Goal: Task Accomplishment & Management: Manage account settings

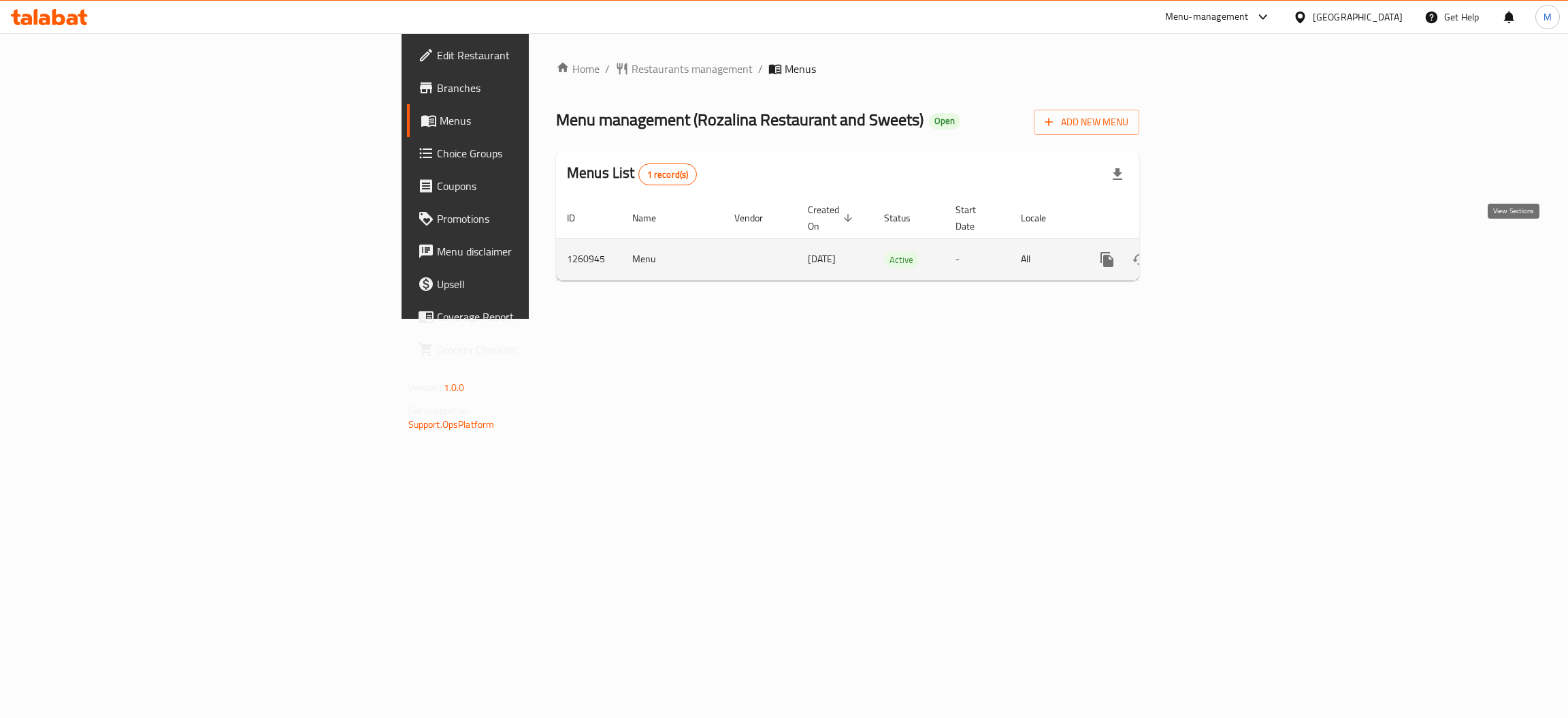
click at [1213, 251] on icon "enhanced table" at bounding box center [1205, 259] width 16 height 16
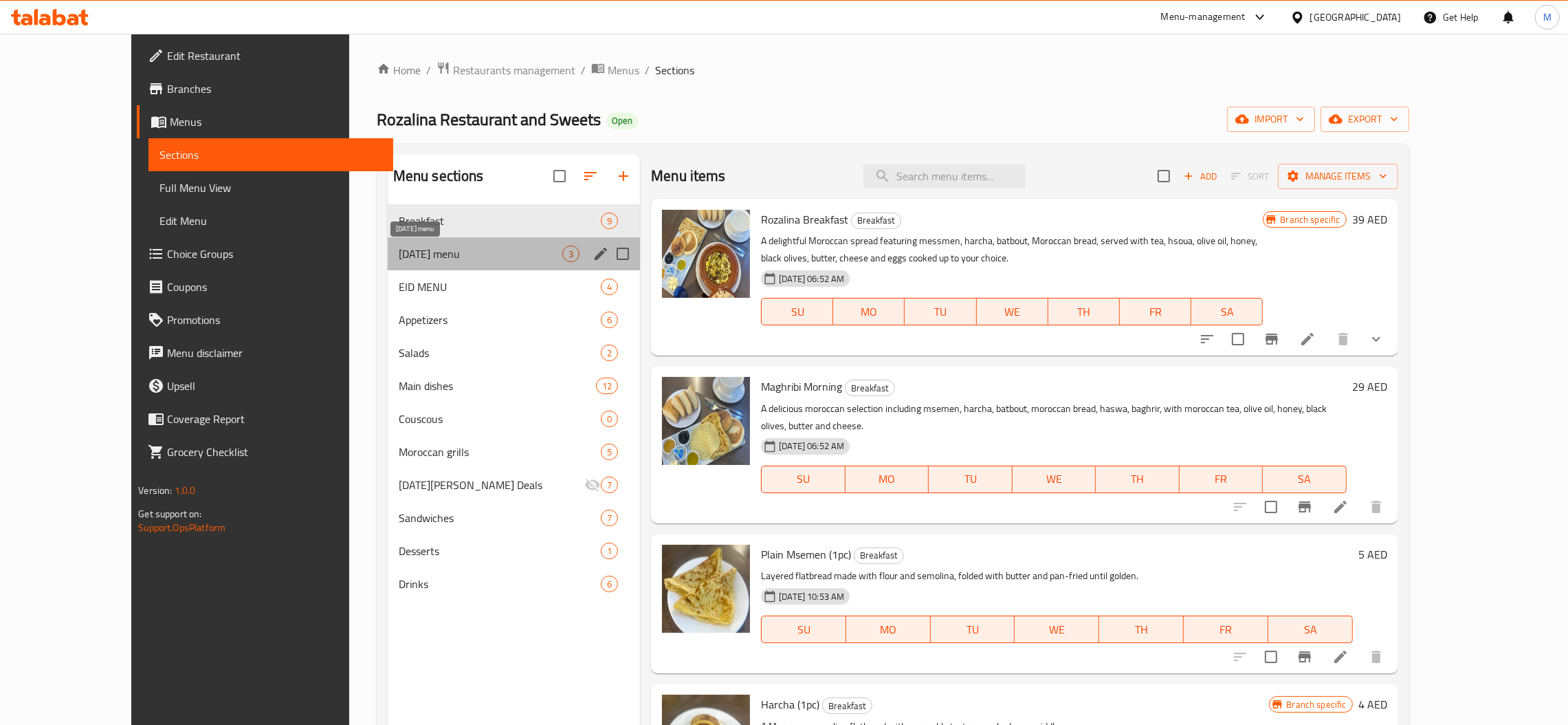
click at [399, 253] on span "[DATE] menu" at bounding box center [480, 253] width 164 height 16
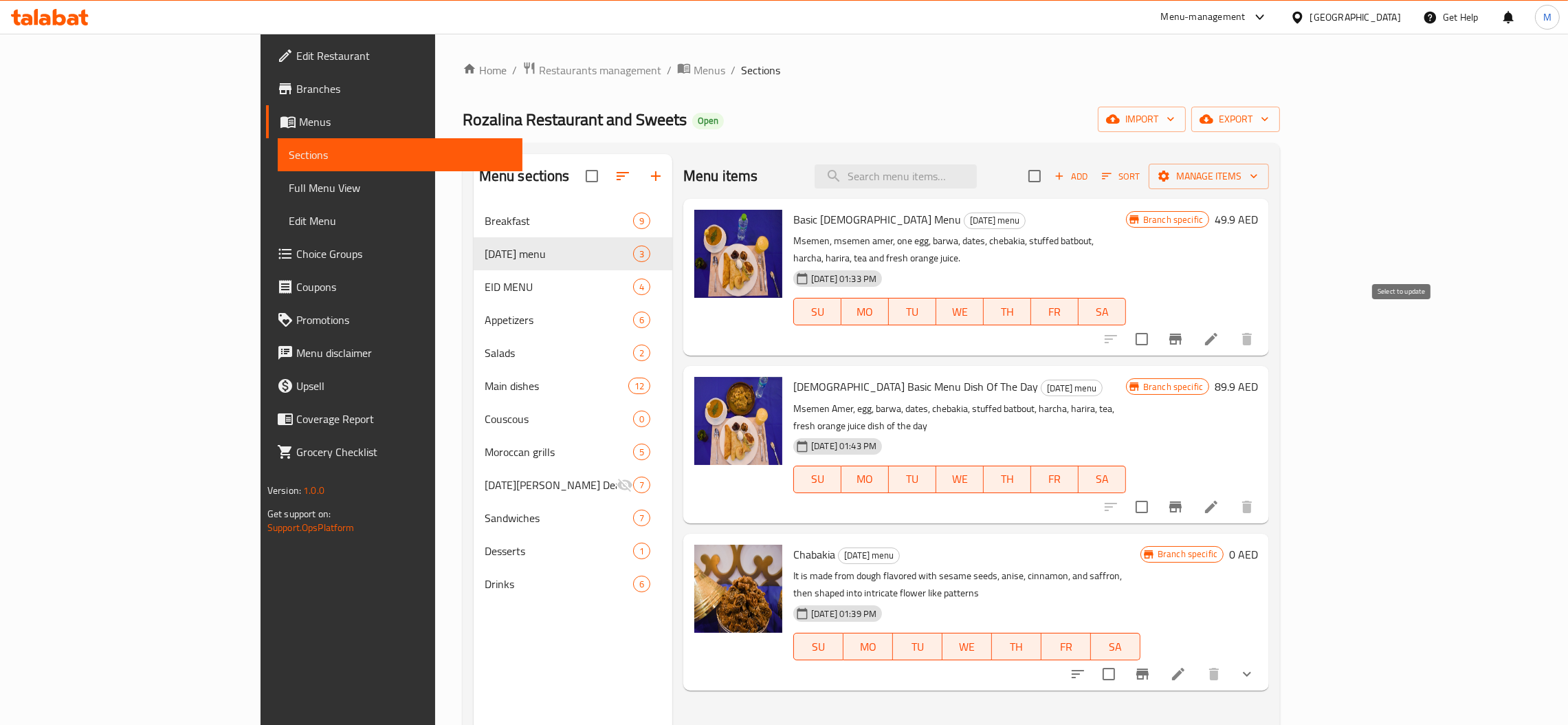
click at [1192, 322] on button "Branch-specific-item" at bounding box center [1175, 339] width 33 height 33
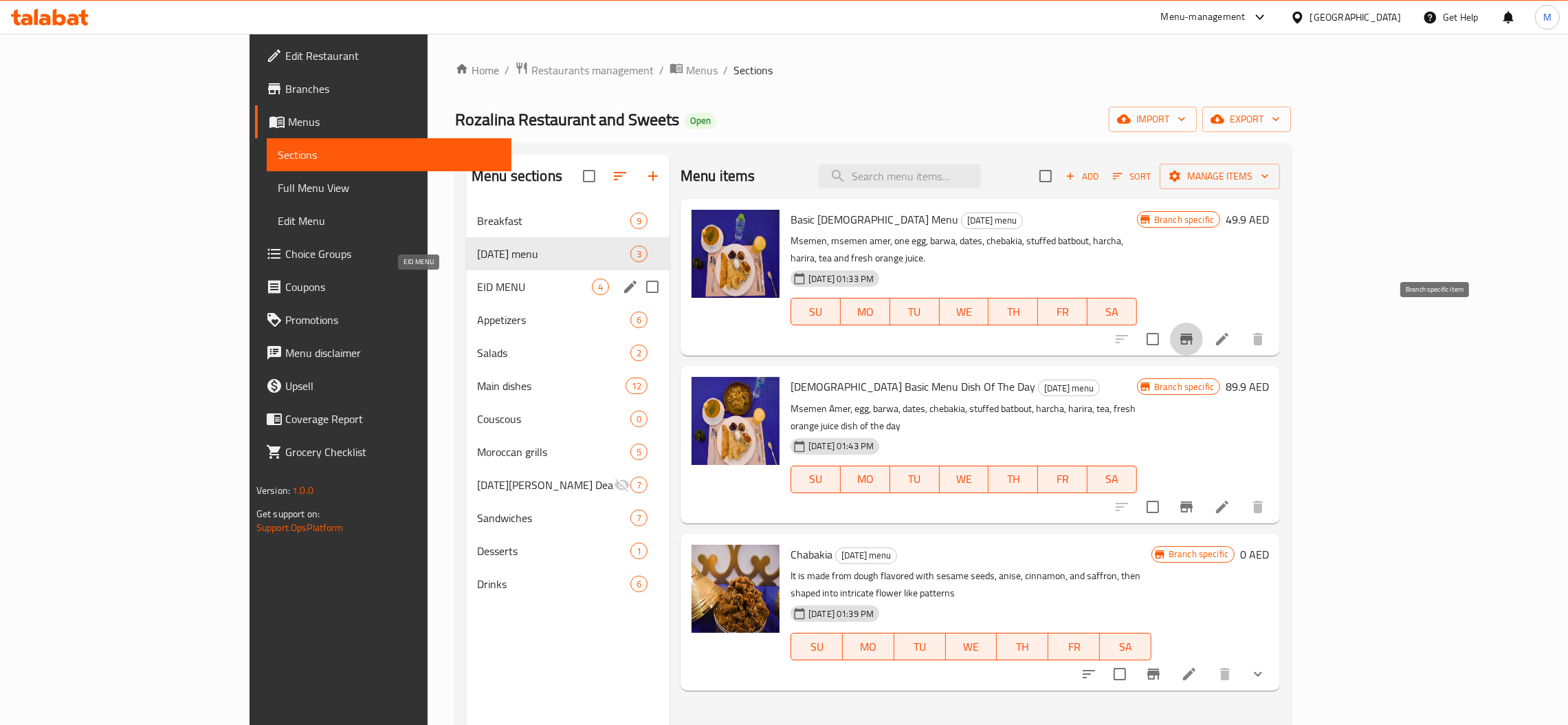
click at [477, 291] on span "EID MENU" at bounding box center [534, 287] width 115 height 16
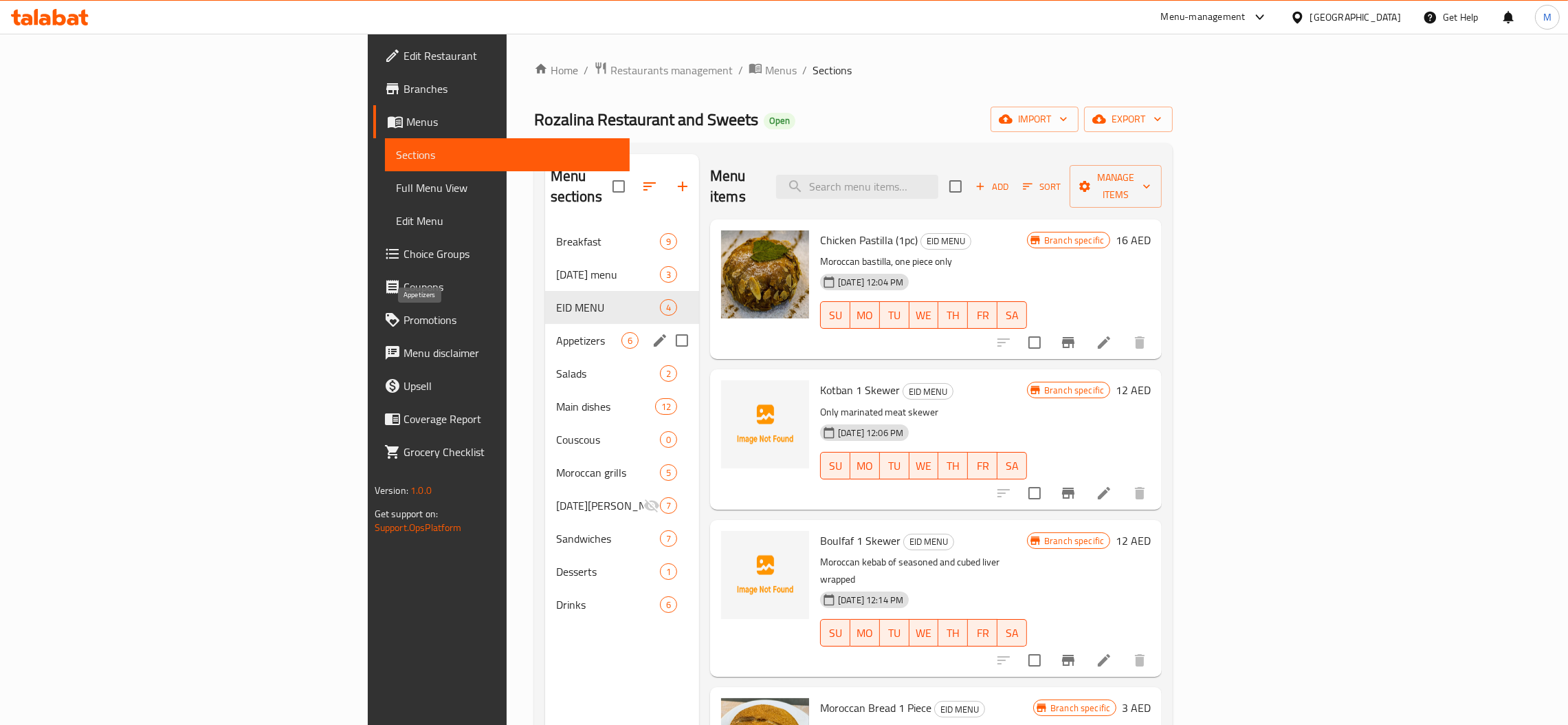
click at [556, 332] on span "Appetizers" at bounding box center [588, 340] width 65 height 16
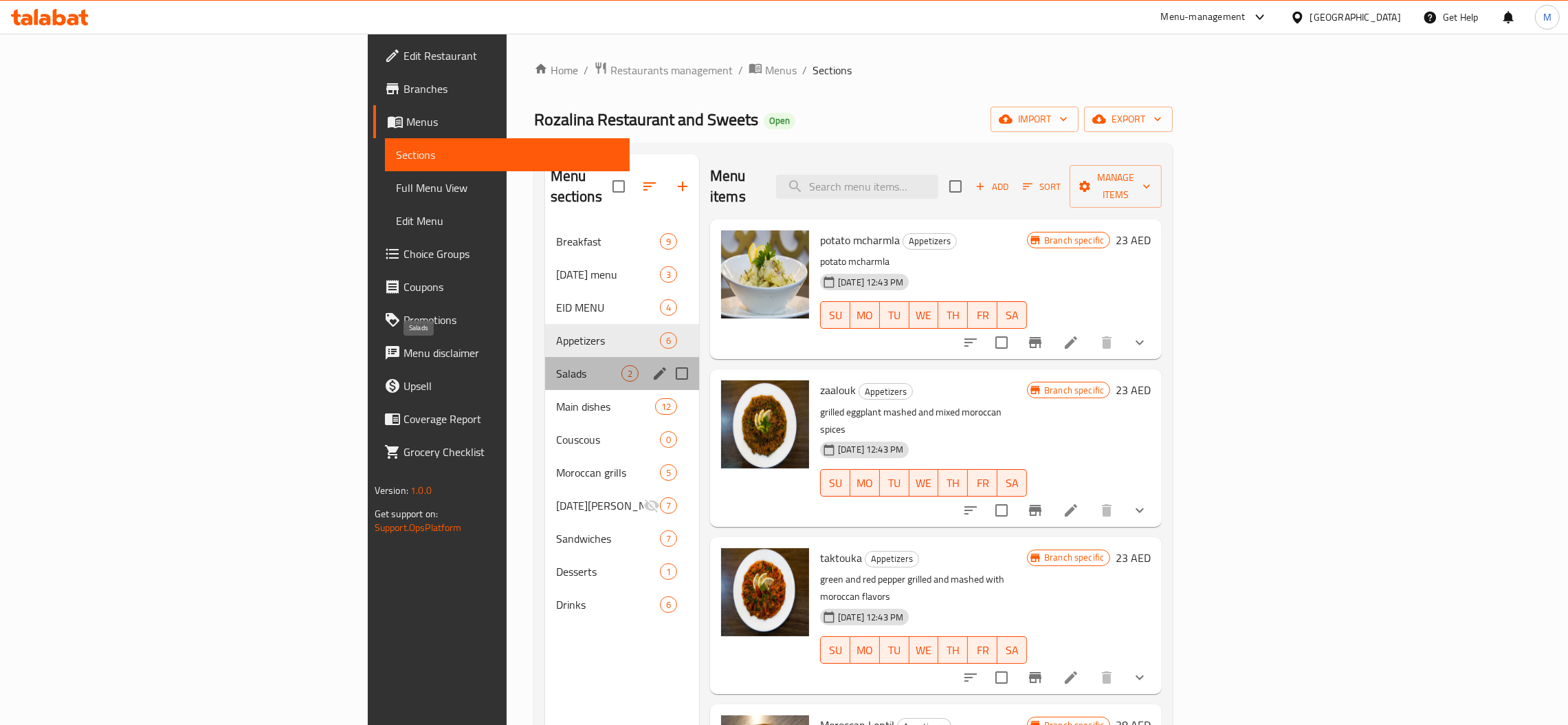
click at [556, 365] on span "Salads" at bounding box center [588, 373] width 65 height 16
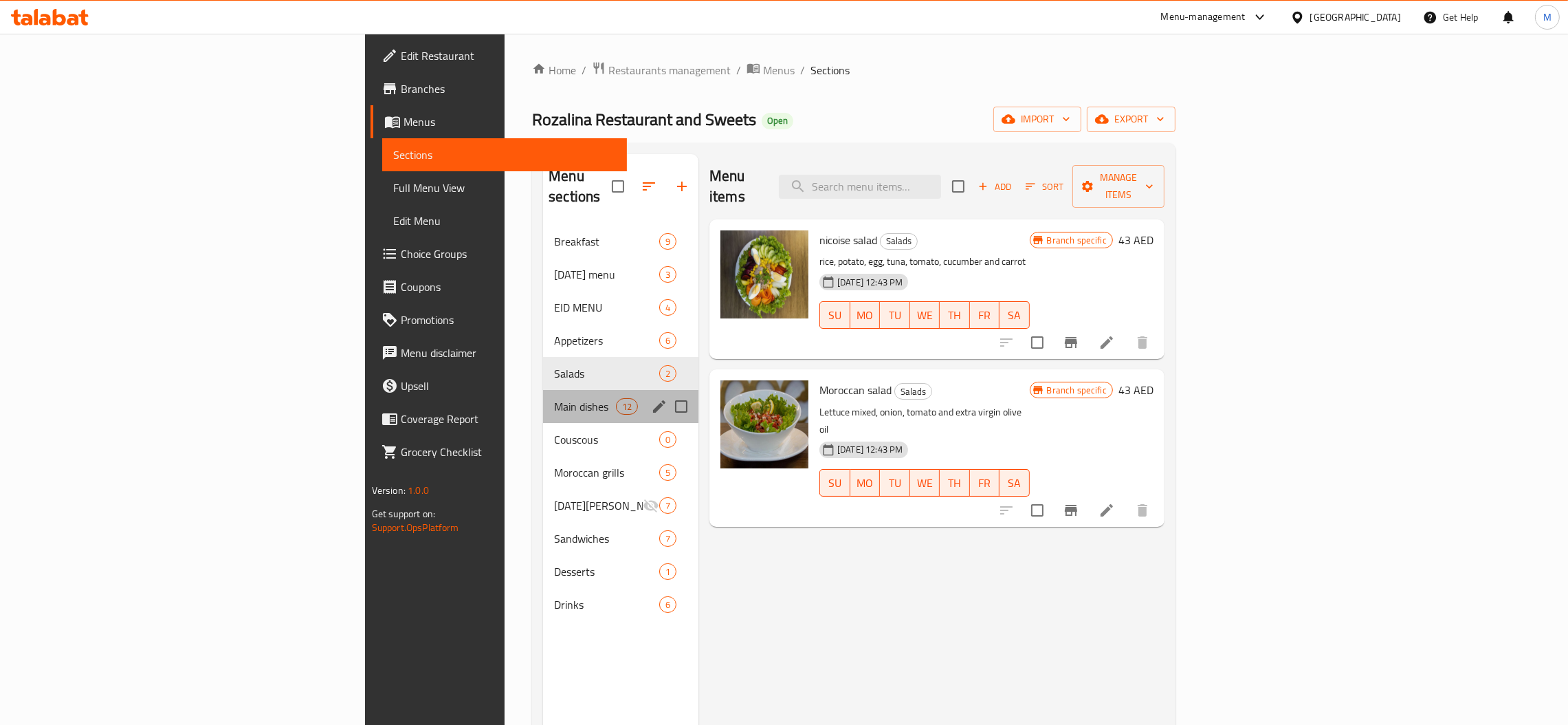
click at [543, 399] on div "Main dishes 12" at bounding box center [621, 406] width 156 height 33
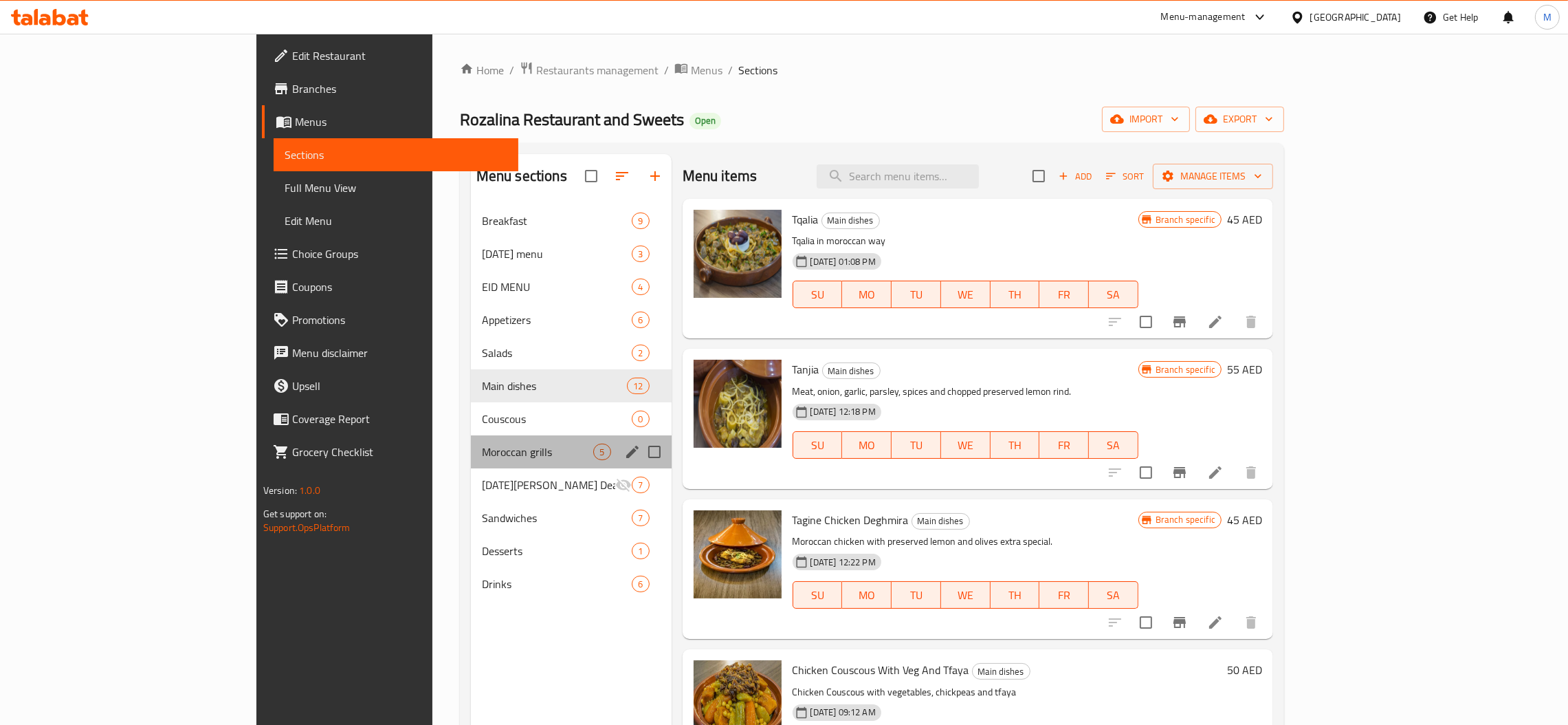
click at [470, 439] on div "Moroccan grills 5" at bounding box center [571, 452] width 201 height 33
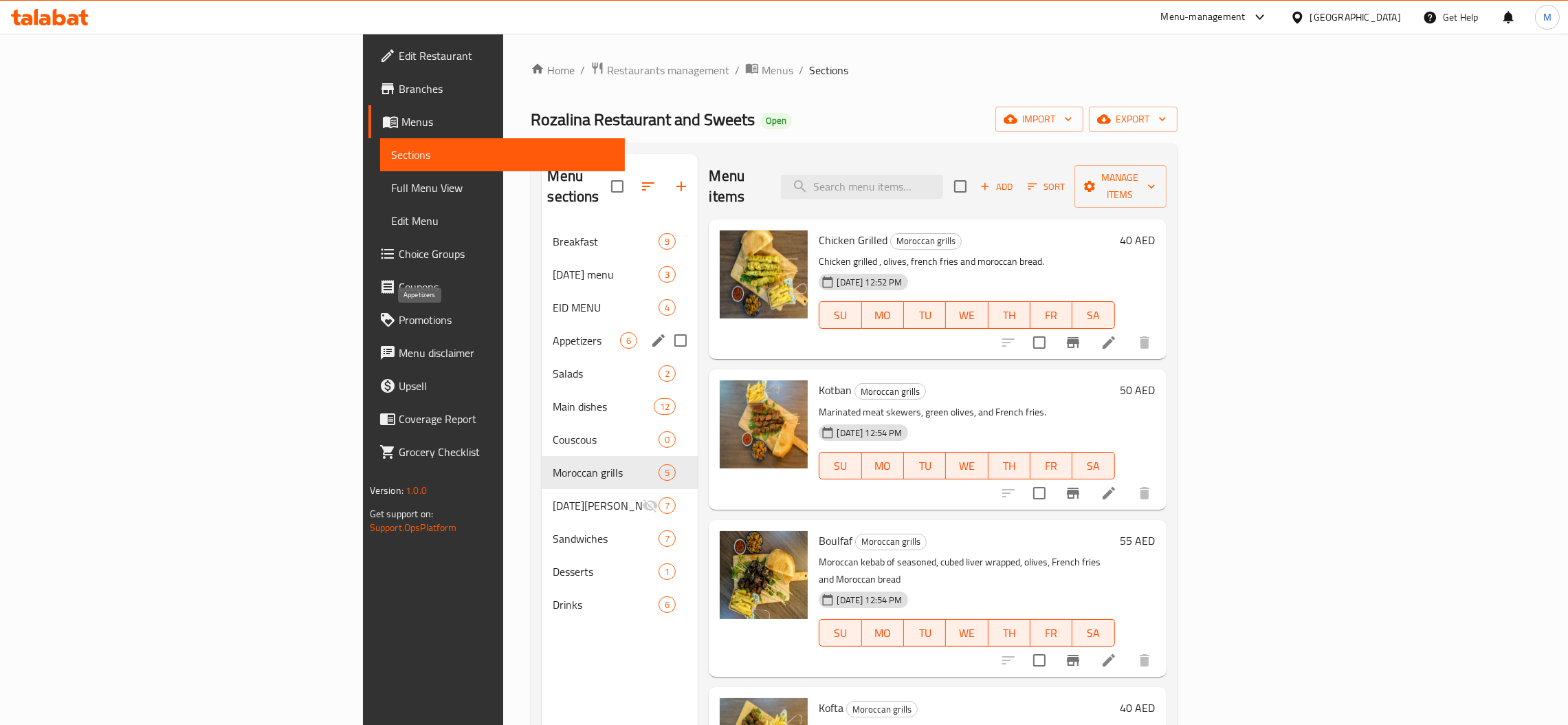
click at [542, 324] on div "Appetizers 6" at bounding box center [620, 340] width 156 height 33
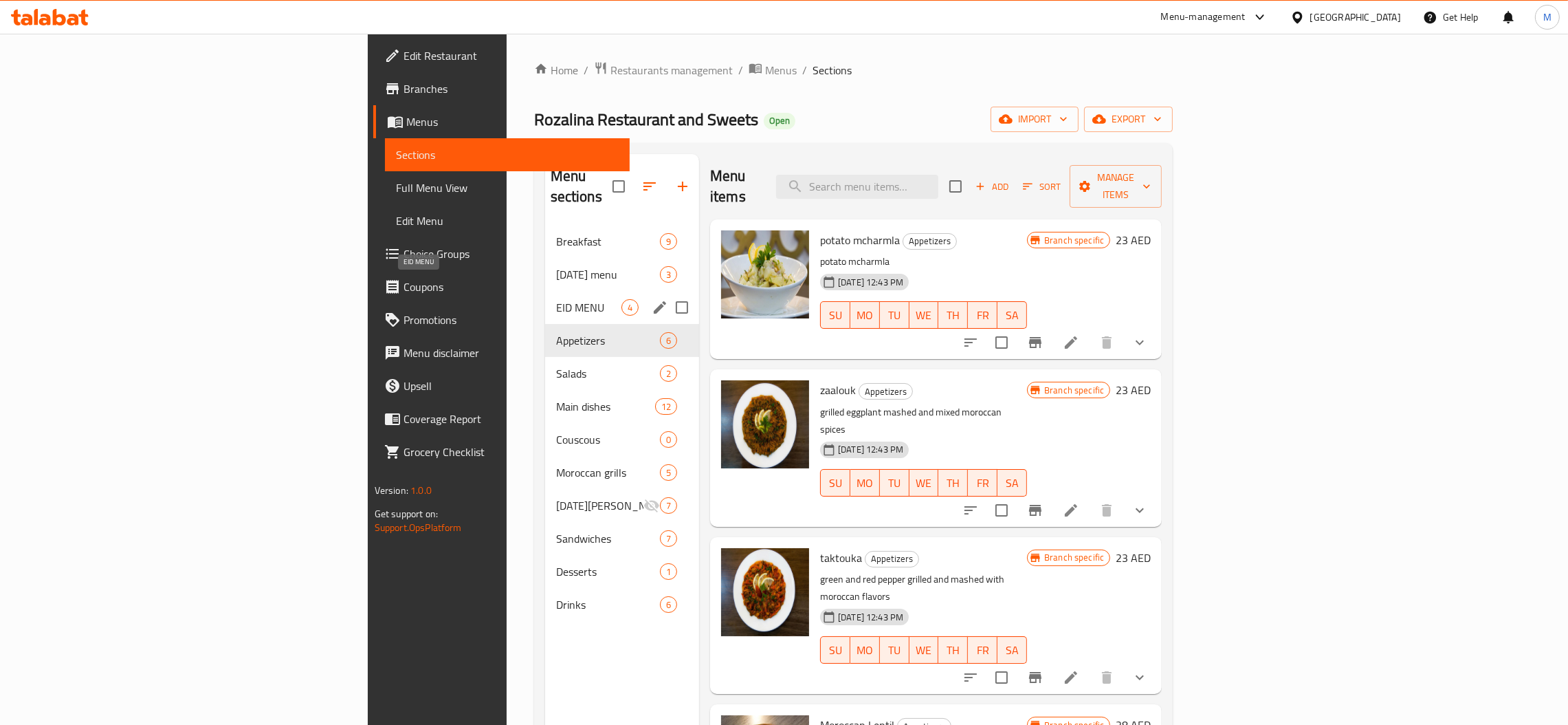
click at [556, 299] on span "EID MENU" at bounding box center [588, 307] width 65 height 16
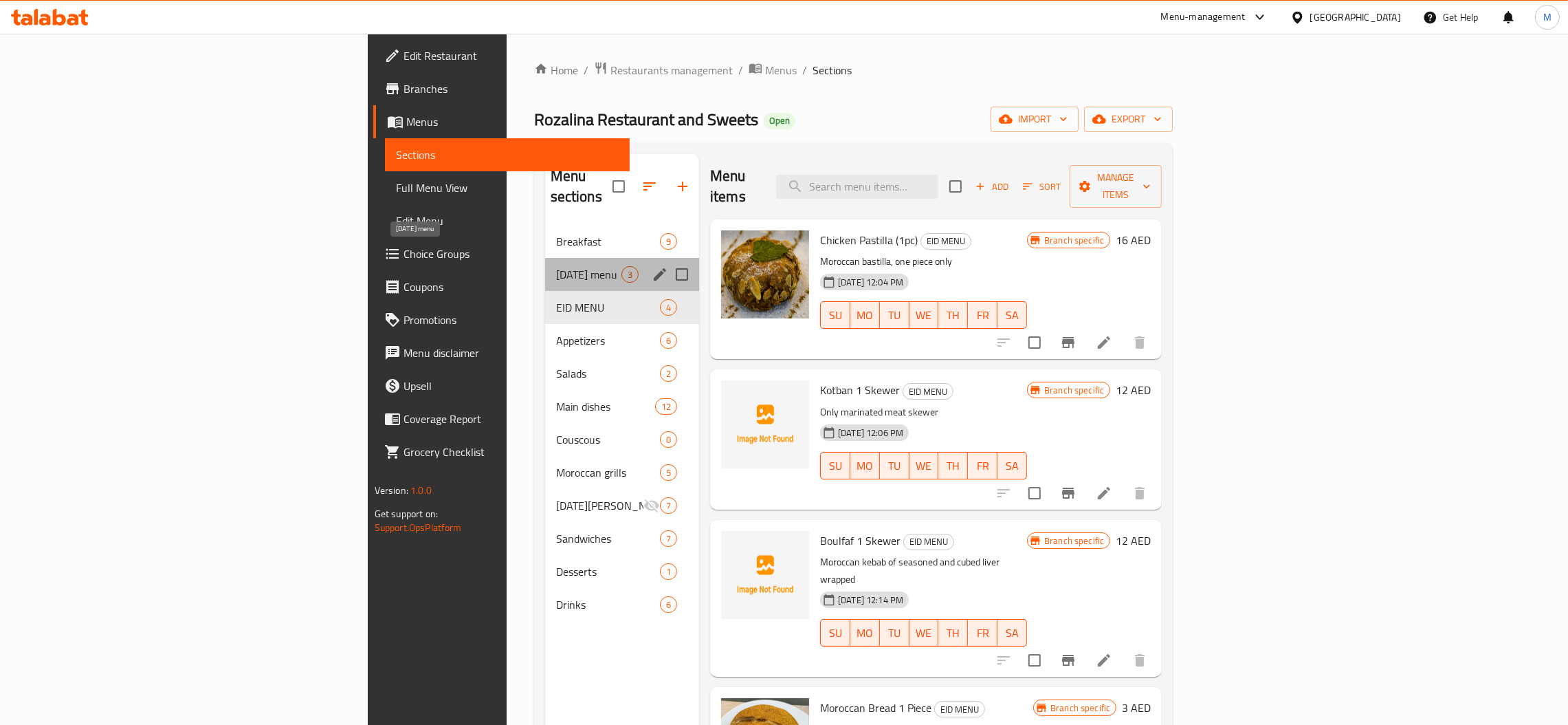
click at [556, 266] on span "[DATE] menu" at bounding box center [588, 274] width 65 height 16
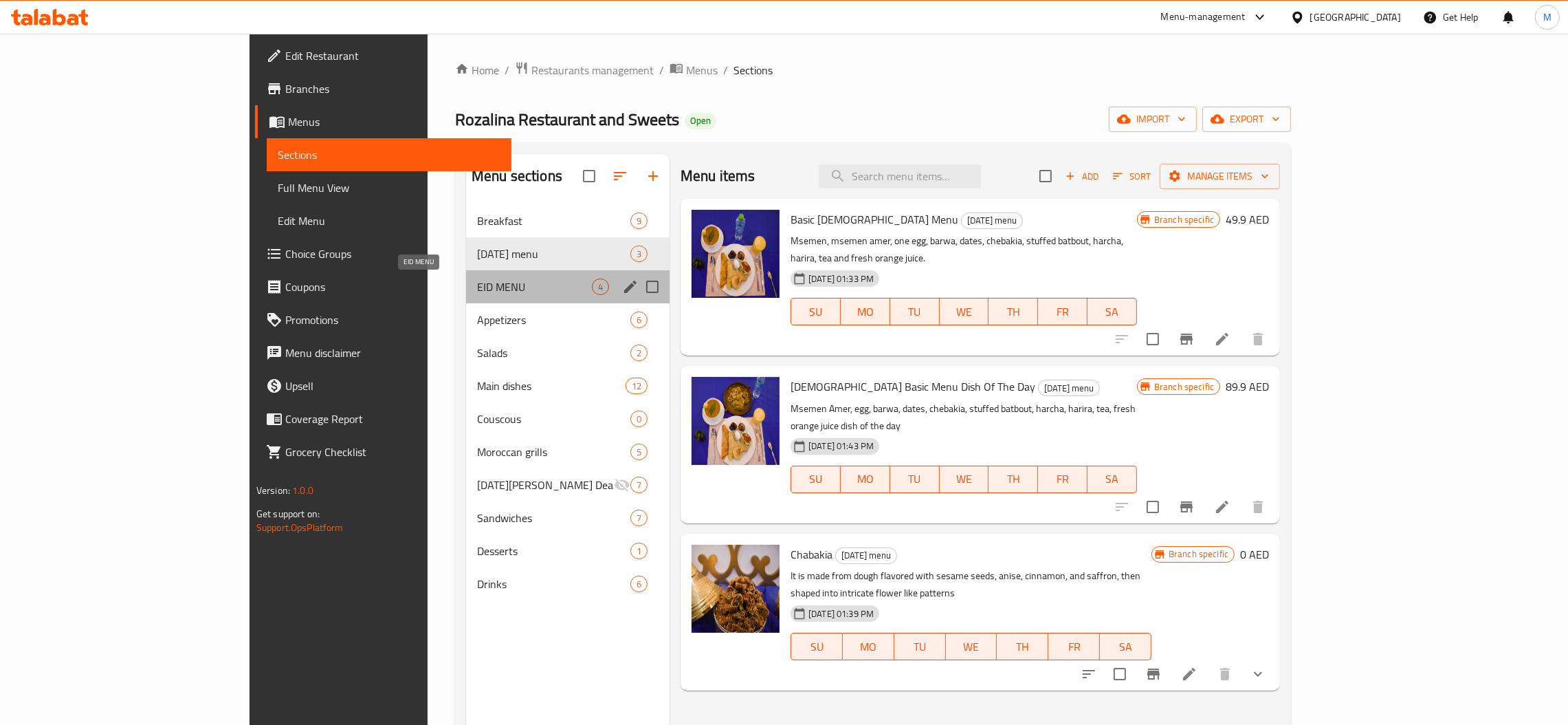
click at [477, 284] on span "EID MENU" at bounding box center [534, 287] width 115 height 16
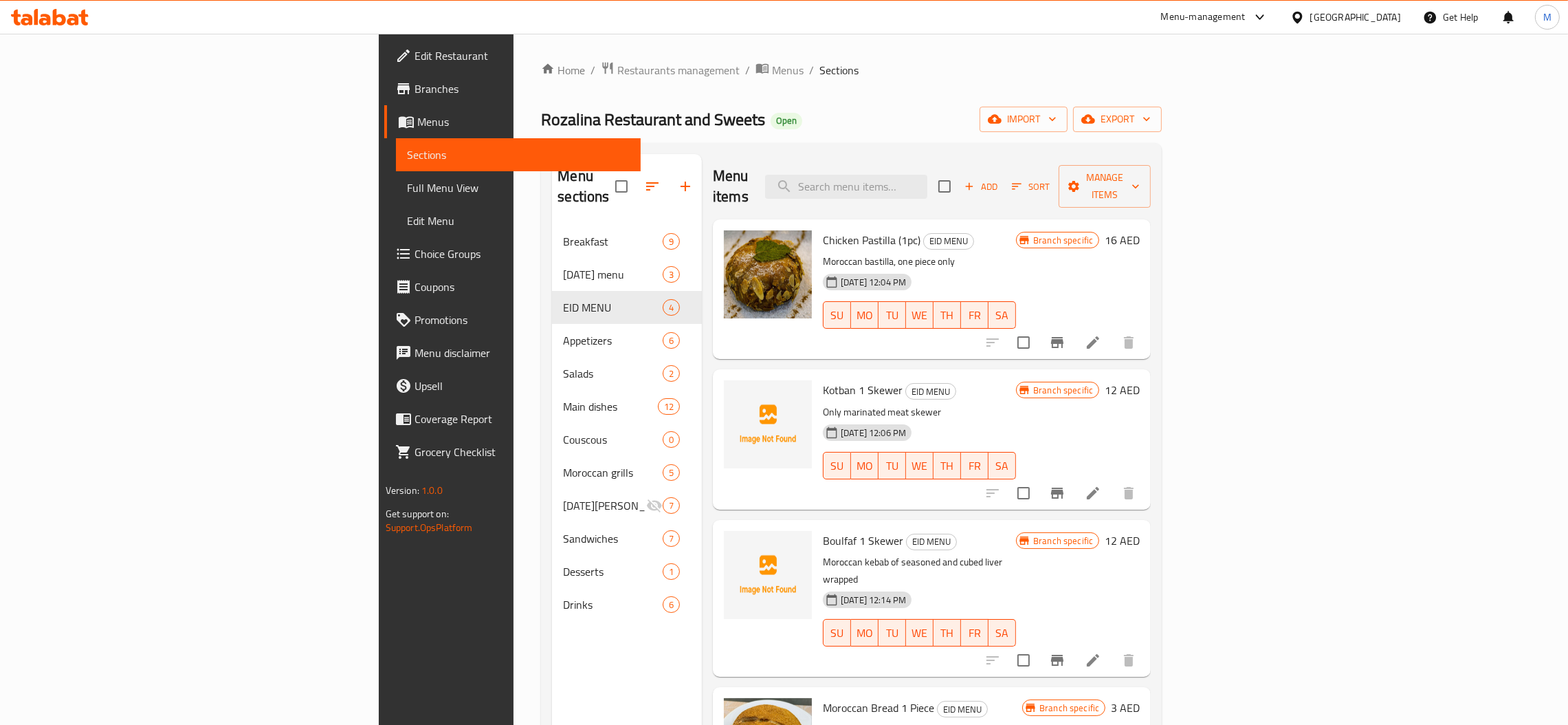
click at [1063, 488] on icon "Branch-specific-item" at bounding box center [1057, 493] width 13 height 11
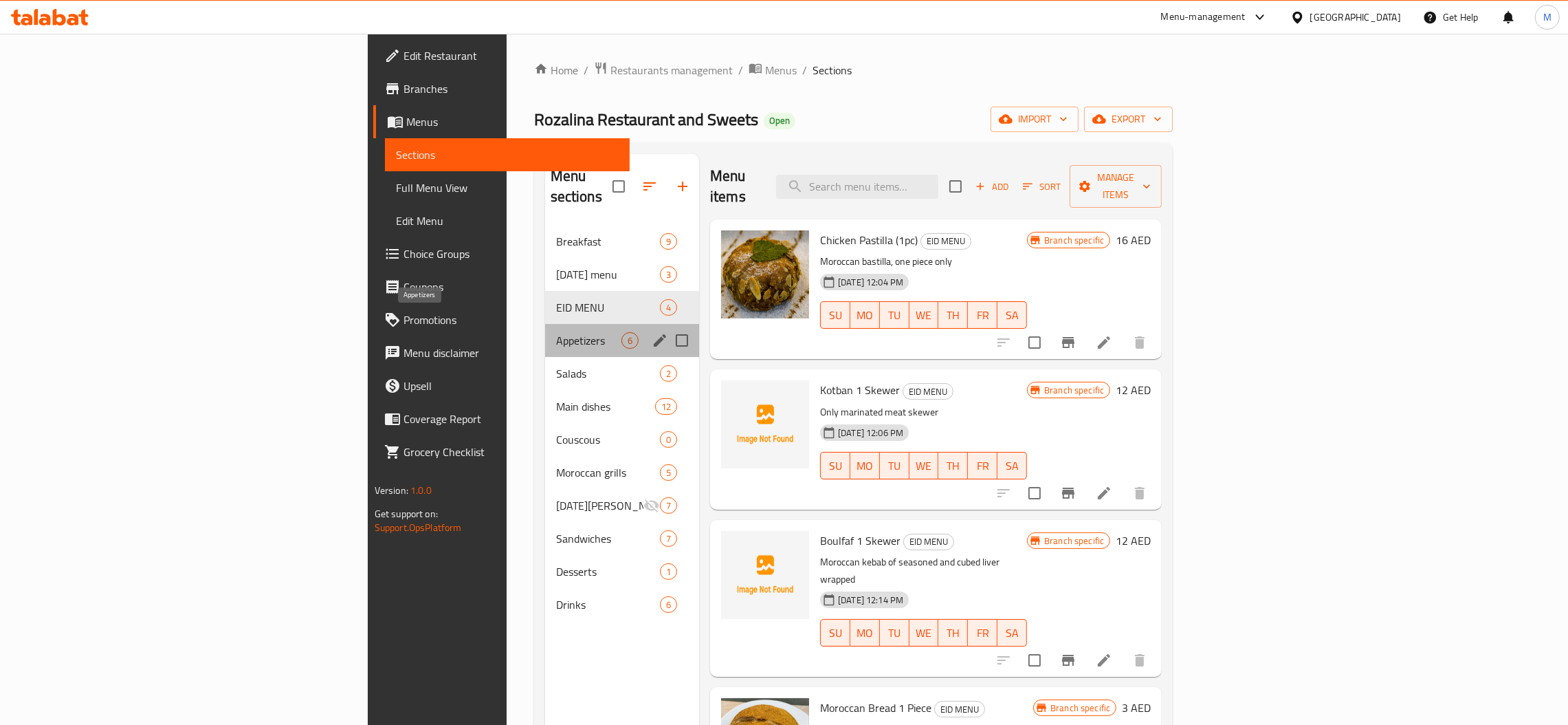
click at [556, 332] on span "Appetizers" at bounding box center [588, 340] width 65 height 16
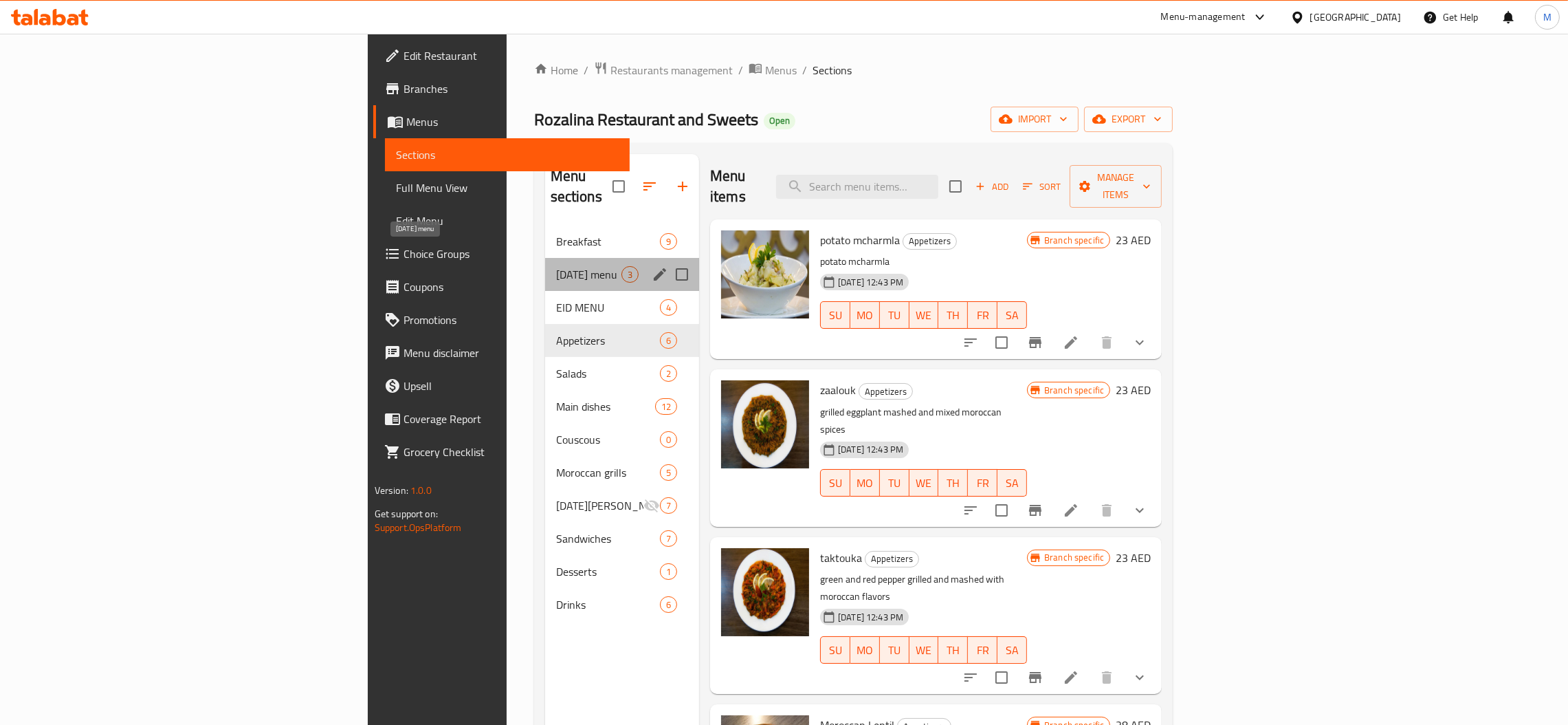
click at [556, 266] on span "[DATE] menu" at bounding box center [588, 274] width 65 height 16
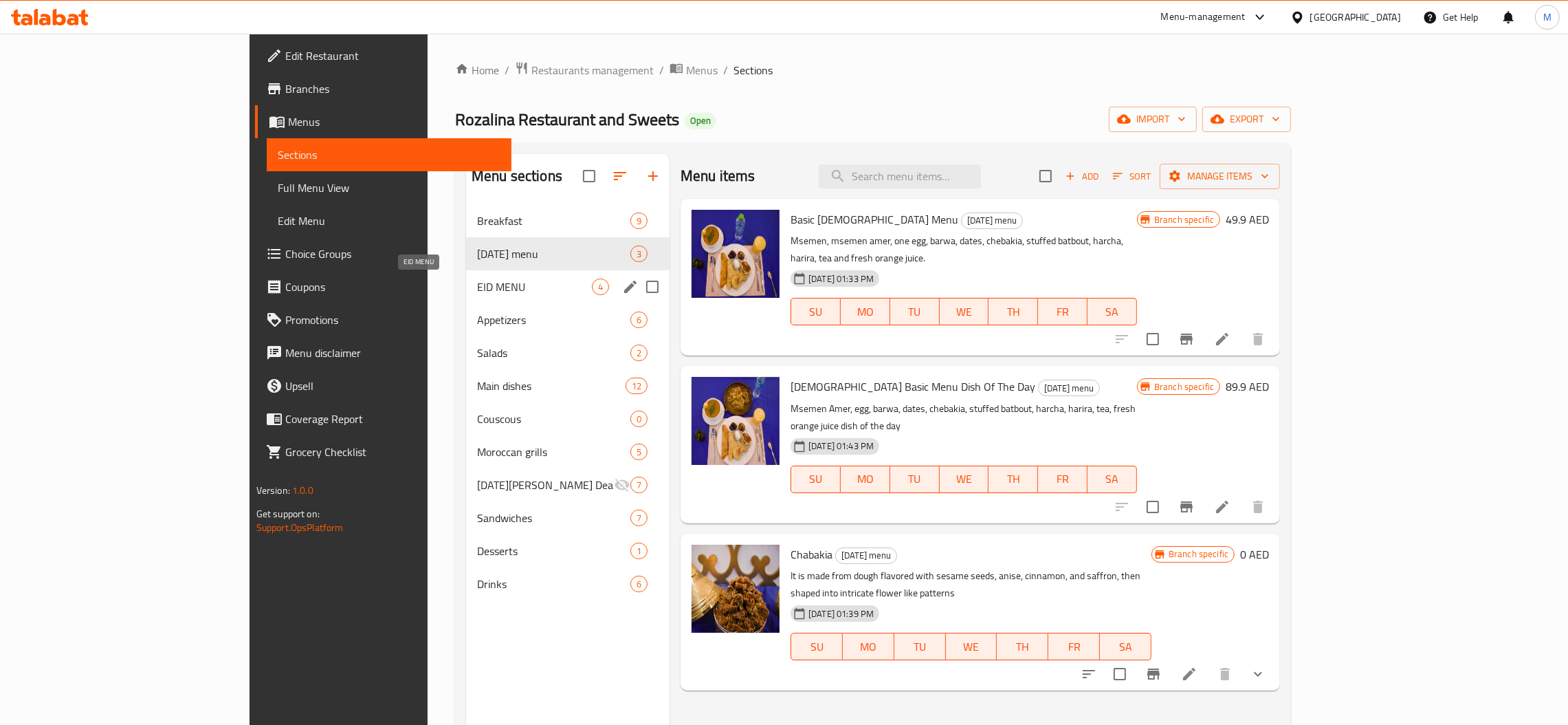
click at [477, 282] on span "EID MENU" at bounding box center [534, 287] width 115 height 16
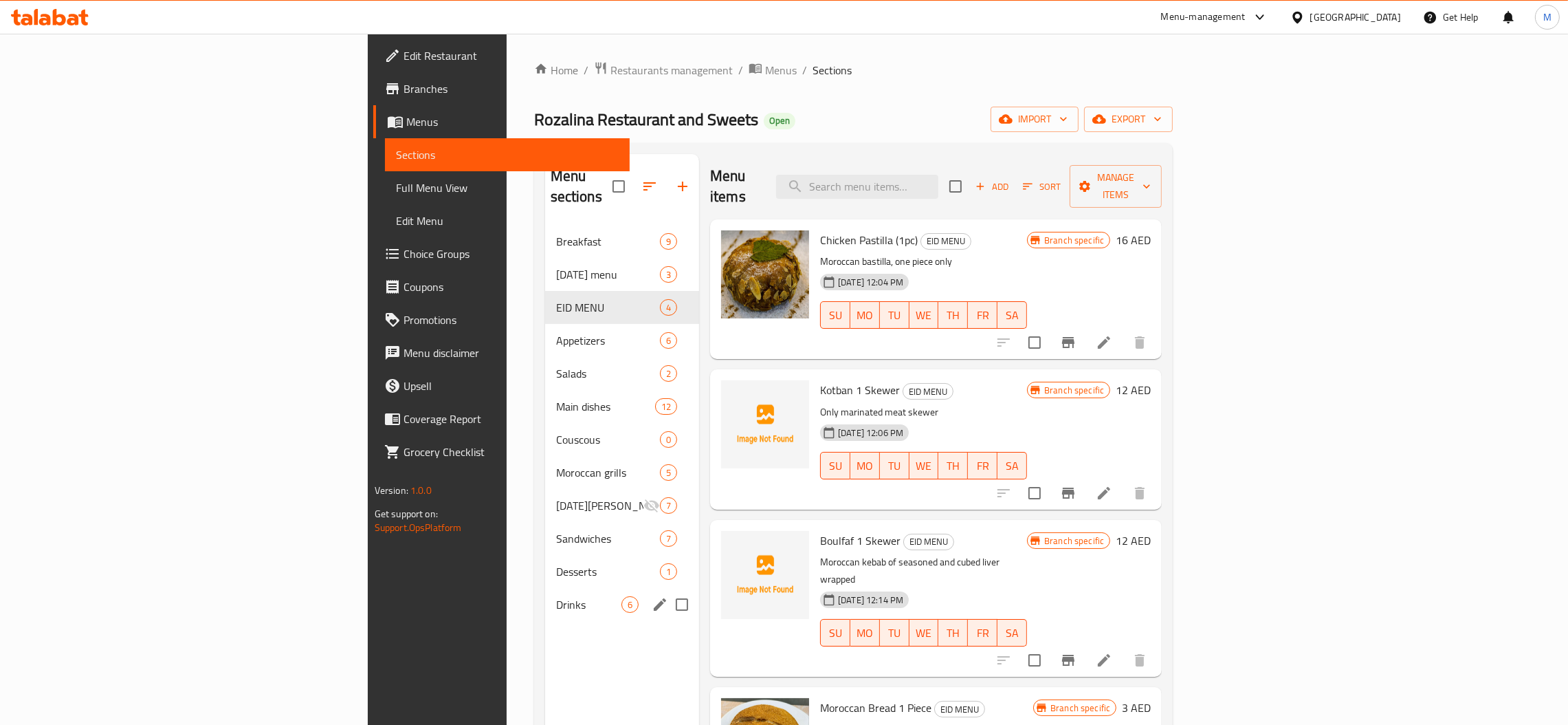
click at [545, 598] on div "Drinks 6" at bounding box center [622, 604] width 154 height 33
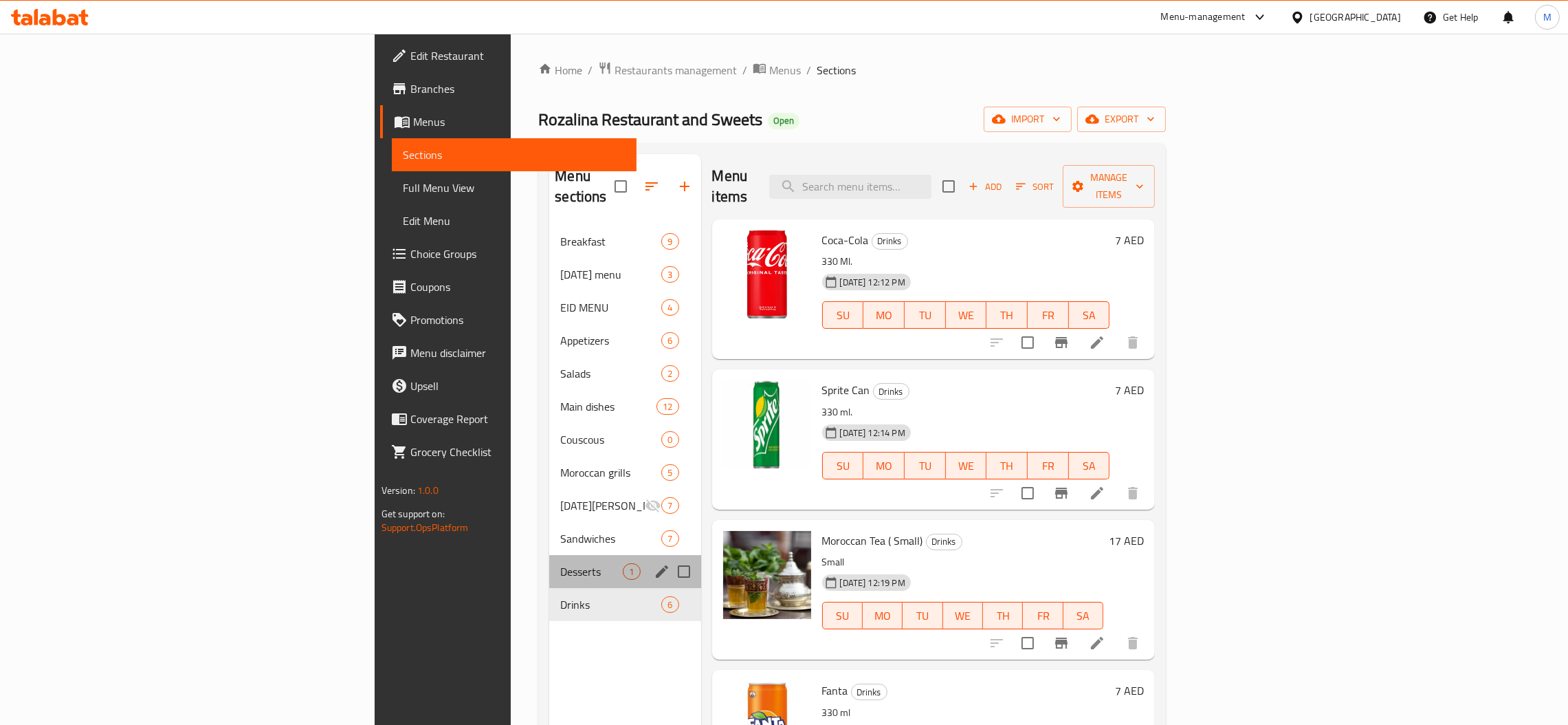
click at [560, 563] on span "Desserts" at bounding box center [591, 571] width 62 height 16
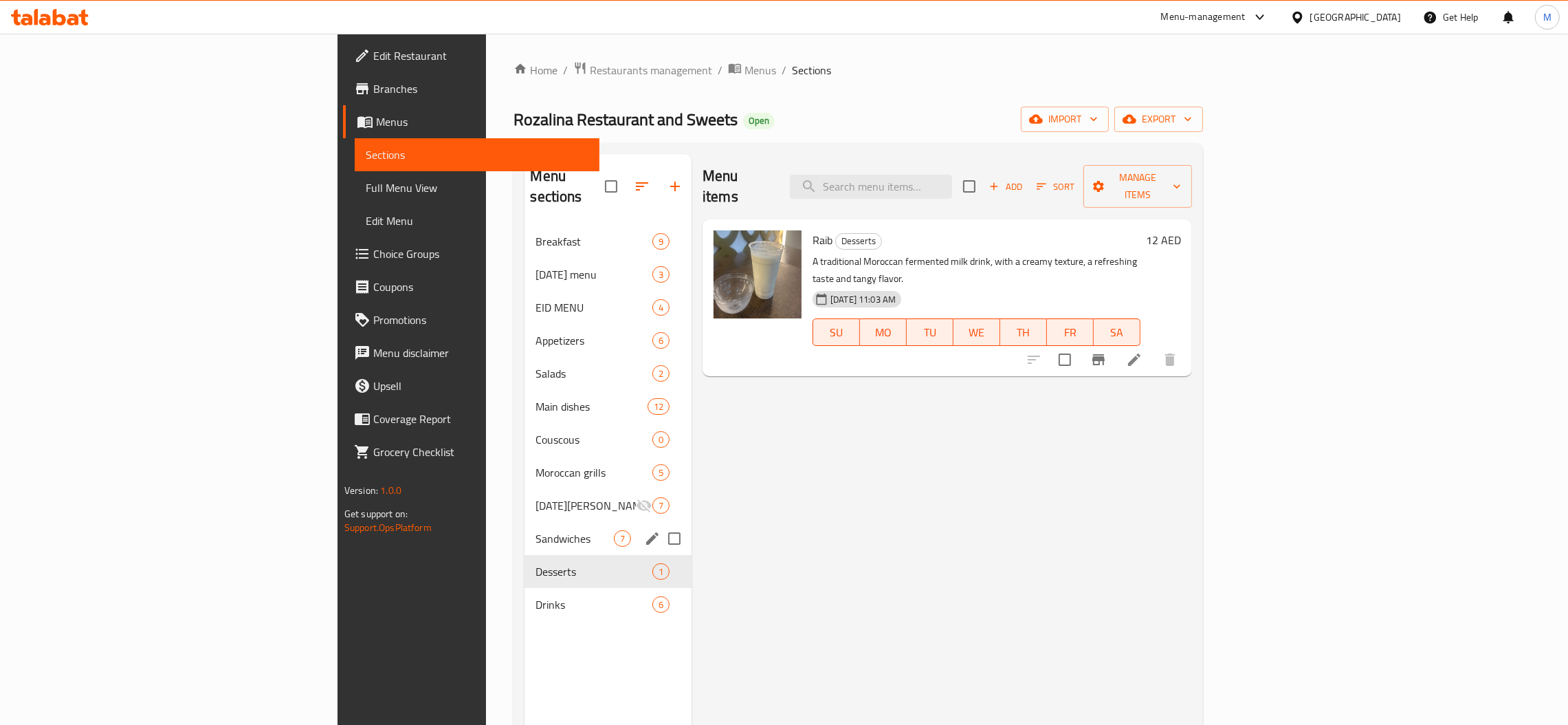
click at [525, 528] on div "Sandwiches 7" at bounding box center [608, 539] width 167 height 33
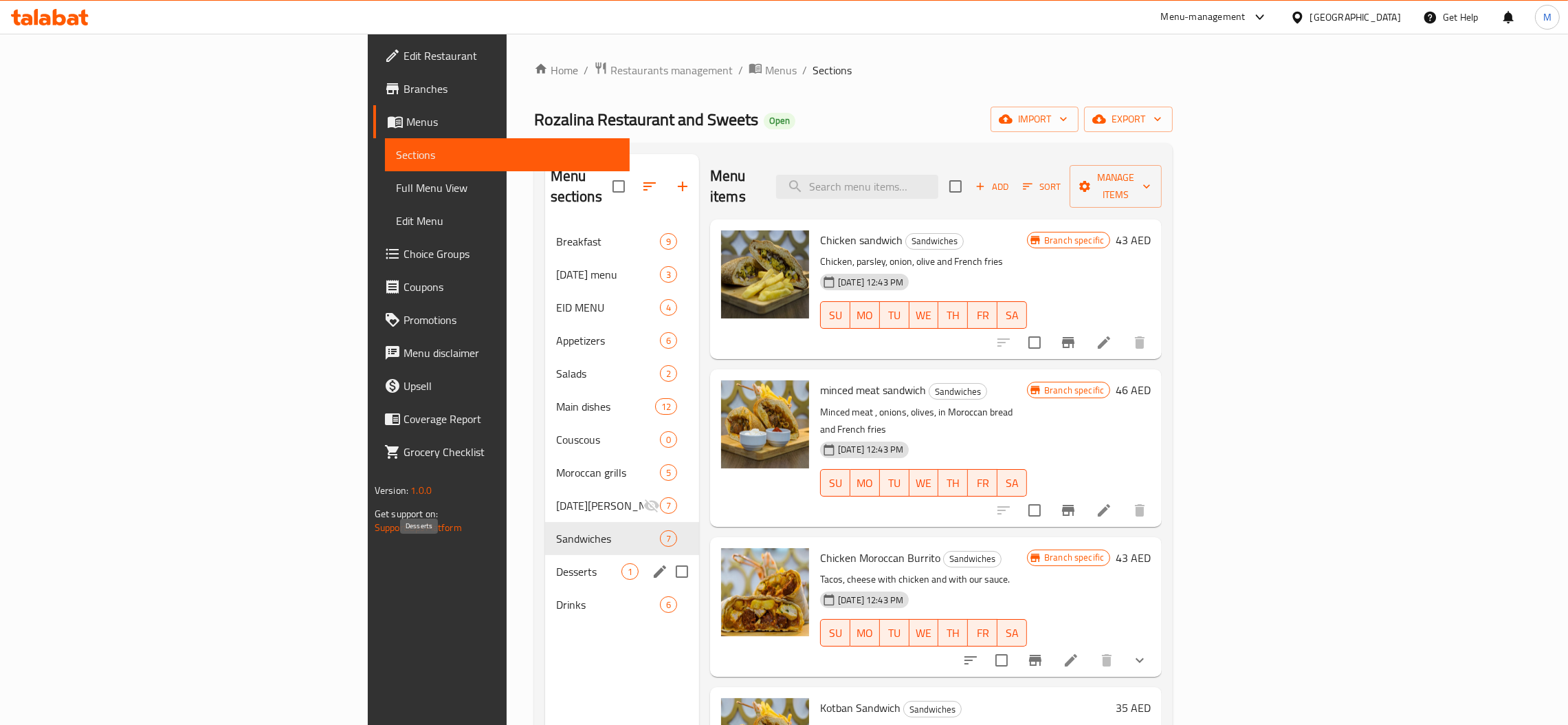
click at [545, 562] on div "Desserts 1" at bounding box center [622, 571] width 154 height 33
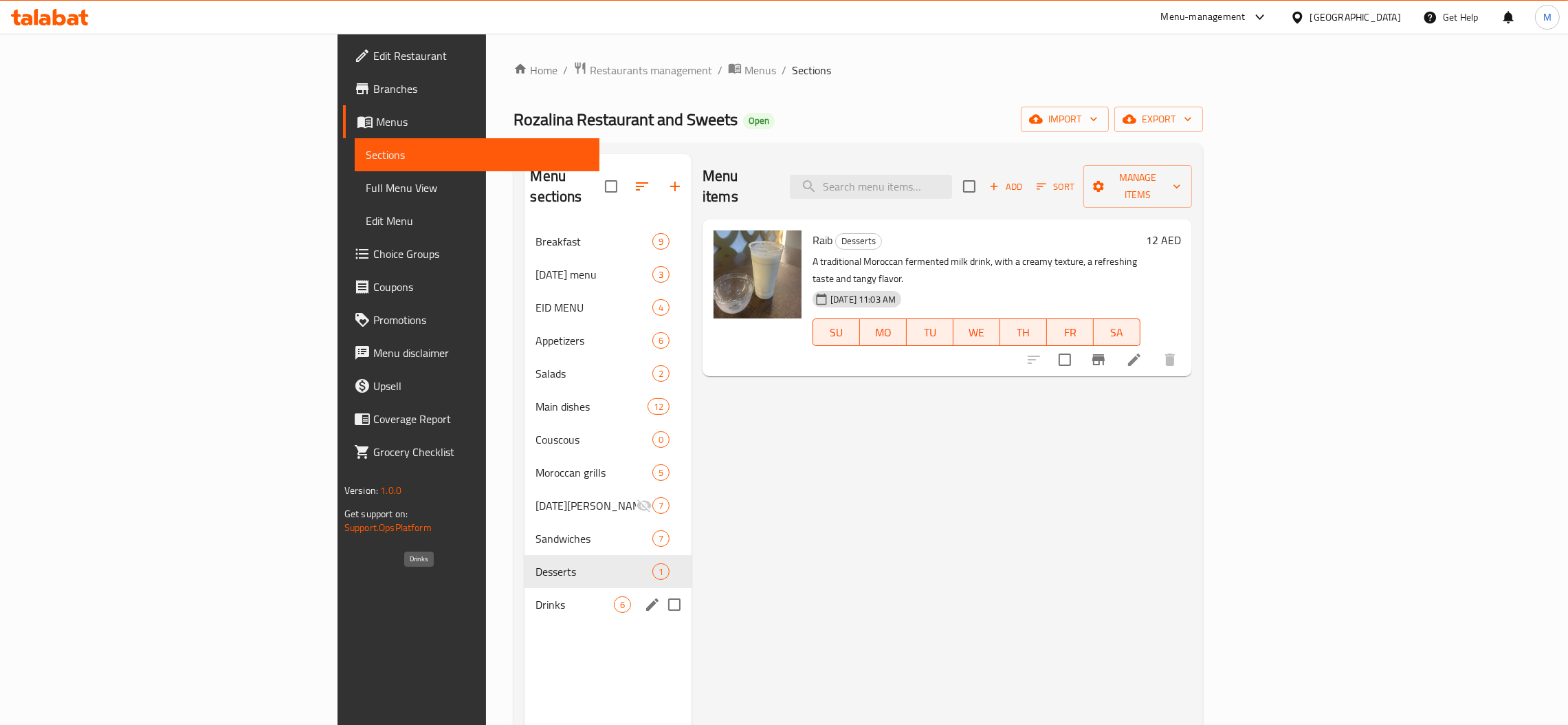
click at [536, 596] on span "Drinks" at bounding box center [575, 605] width 79 height 16
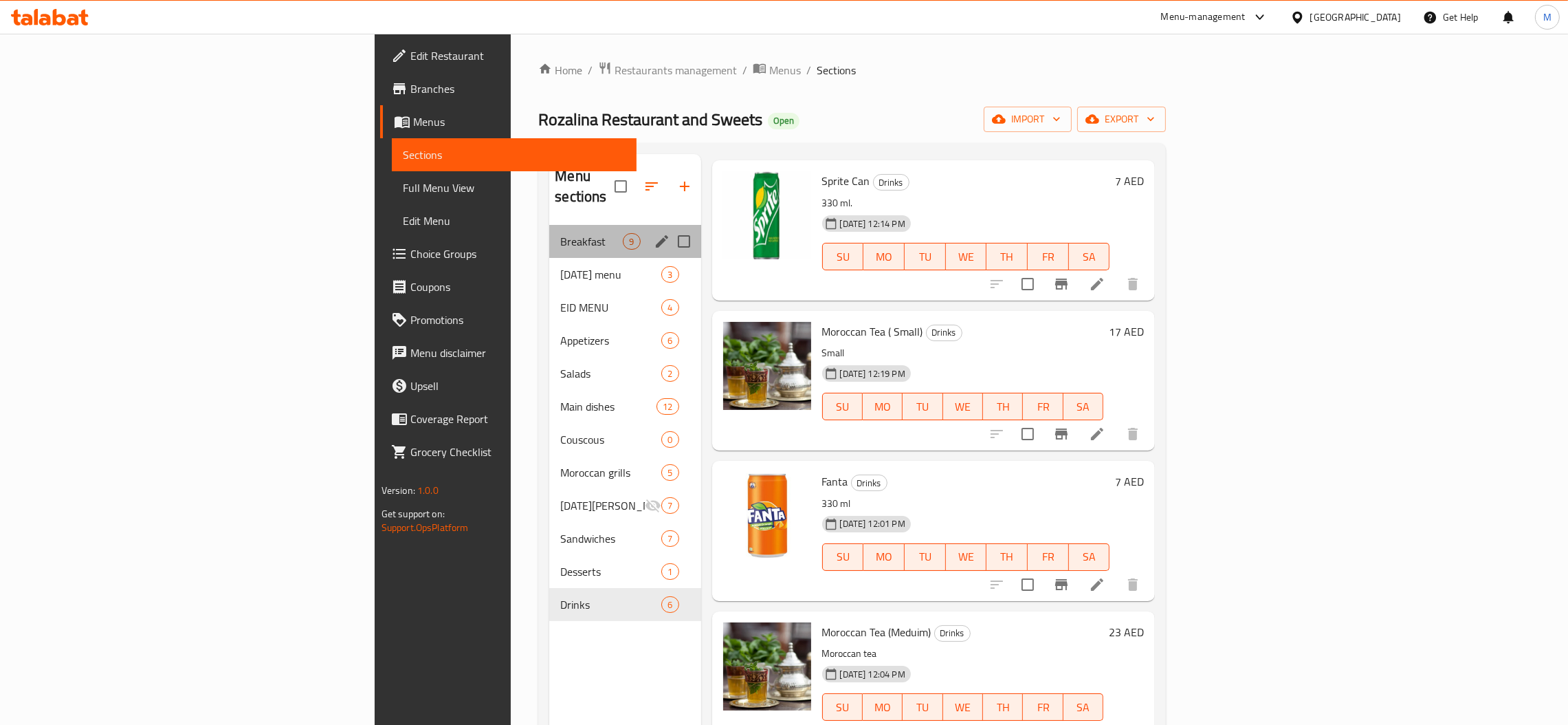
click at [549, 230] on div "Breakfast 9" at bounding box center [624, 241] width 151 height 33
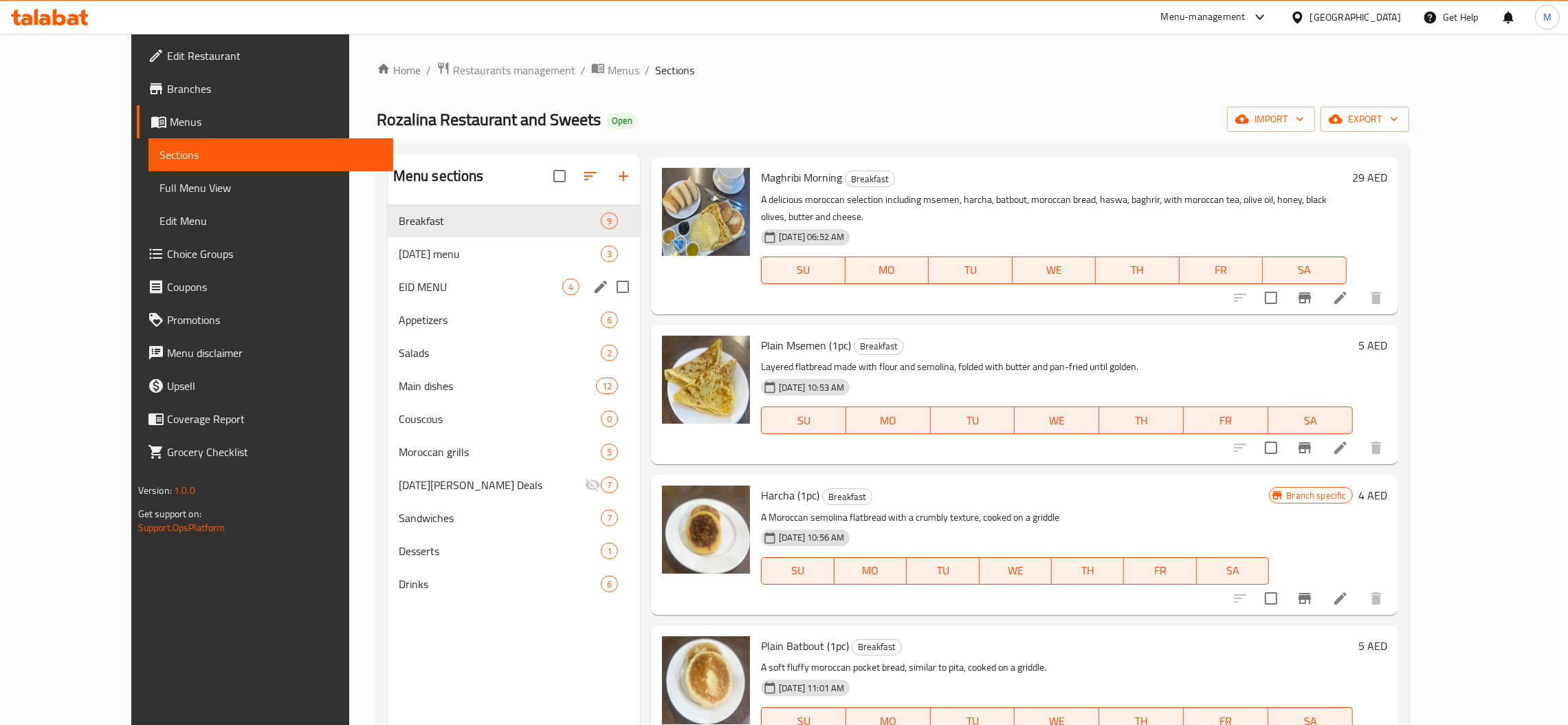
click at [387, 271] on div "EID MENU 4" at bounding box center [514, 287] width 253 height 33
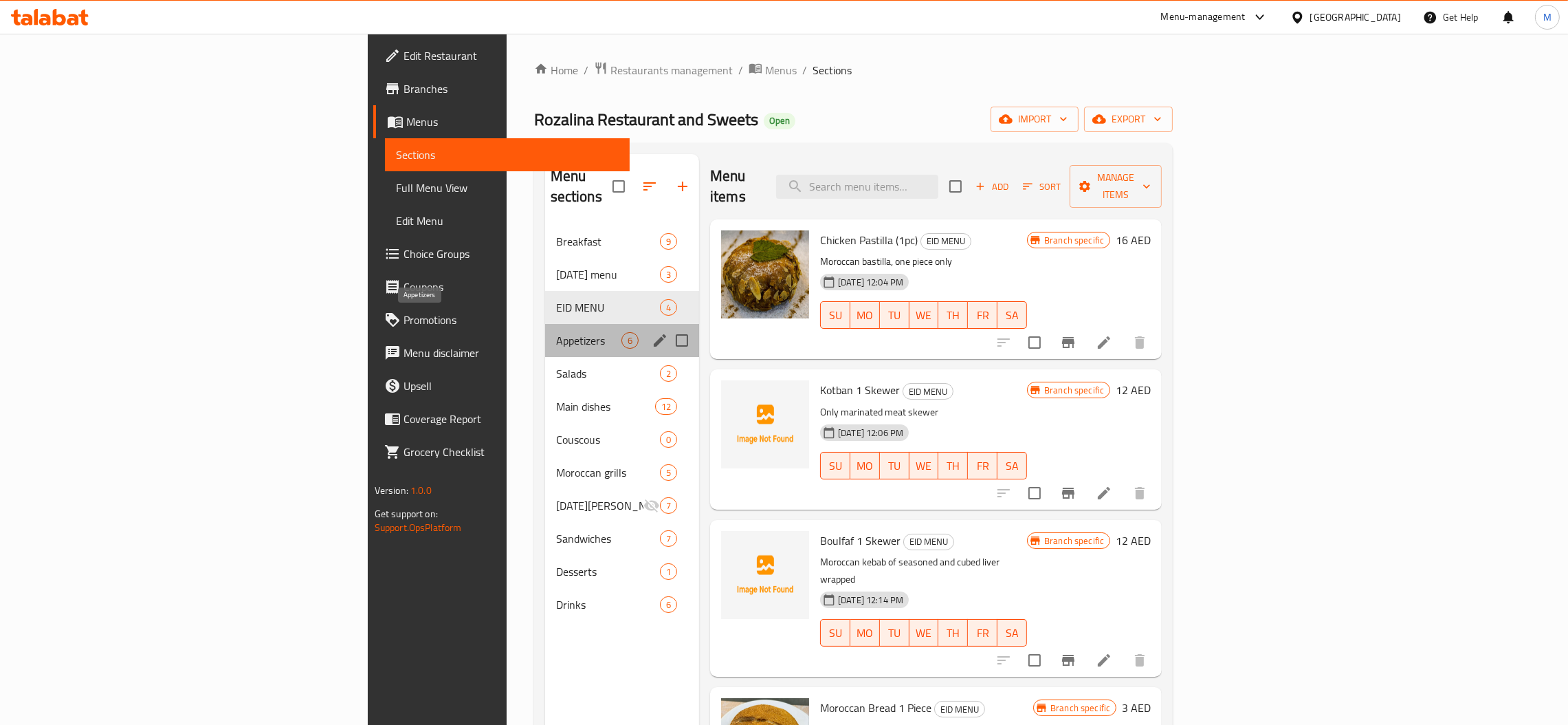
click at [556, 332] on span "Appetizers" at bounding box center [588, 340] width 65 height 16
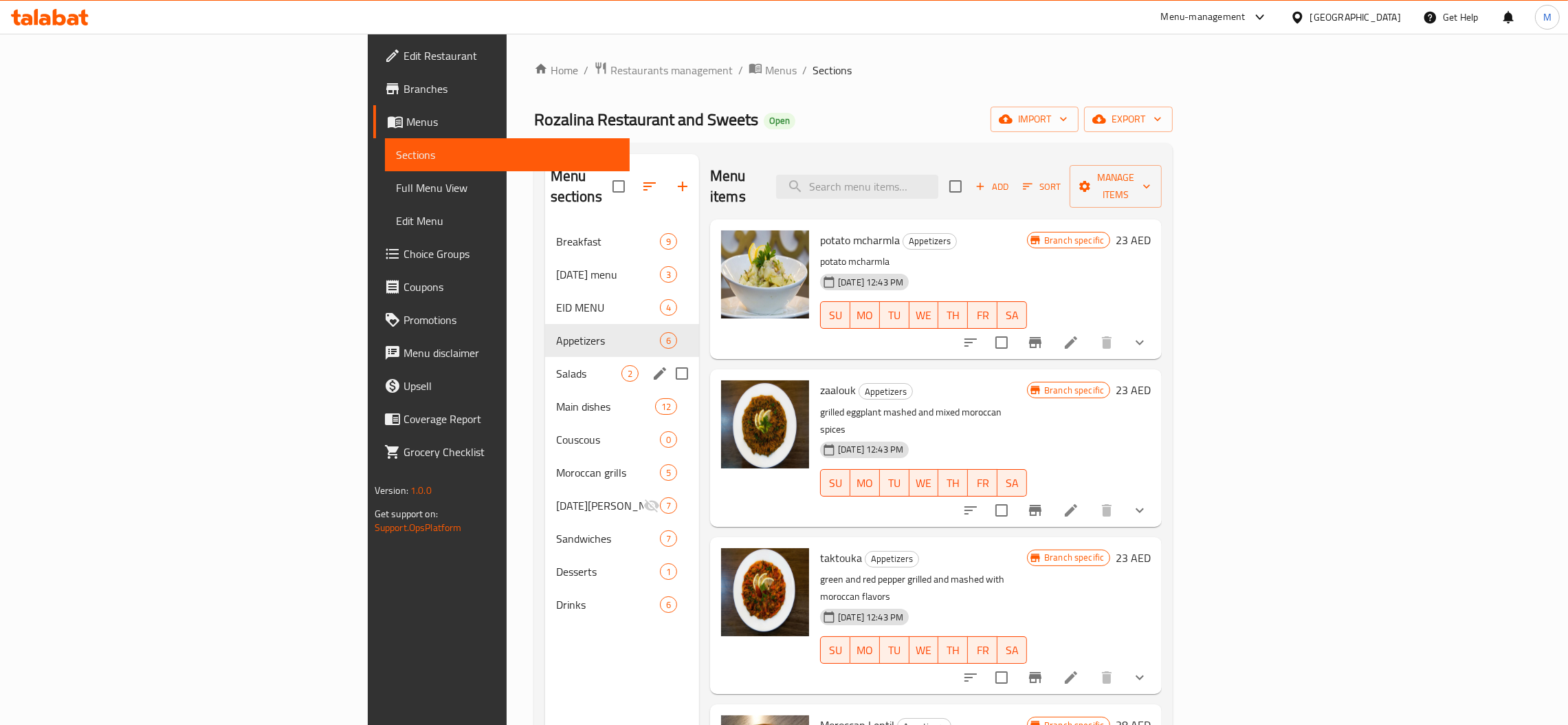
click at [545, 367] on div "Salads 2" at bounding box center [622, 373] width 154 height 33
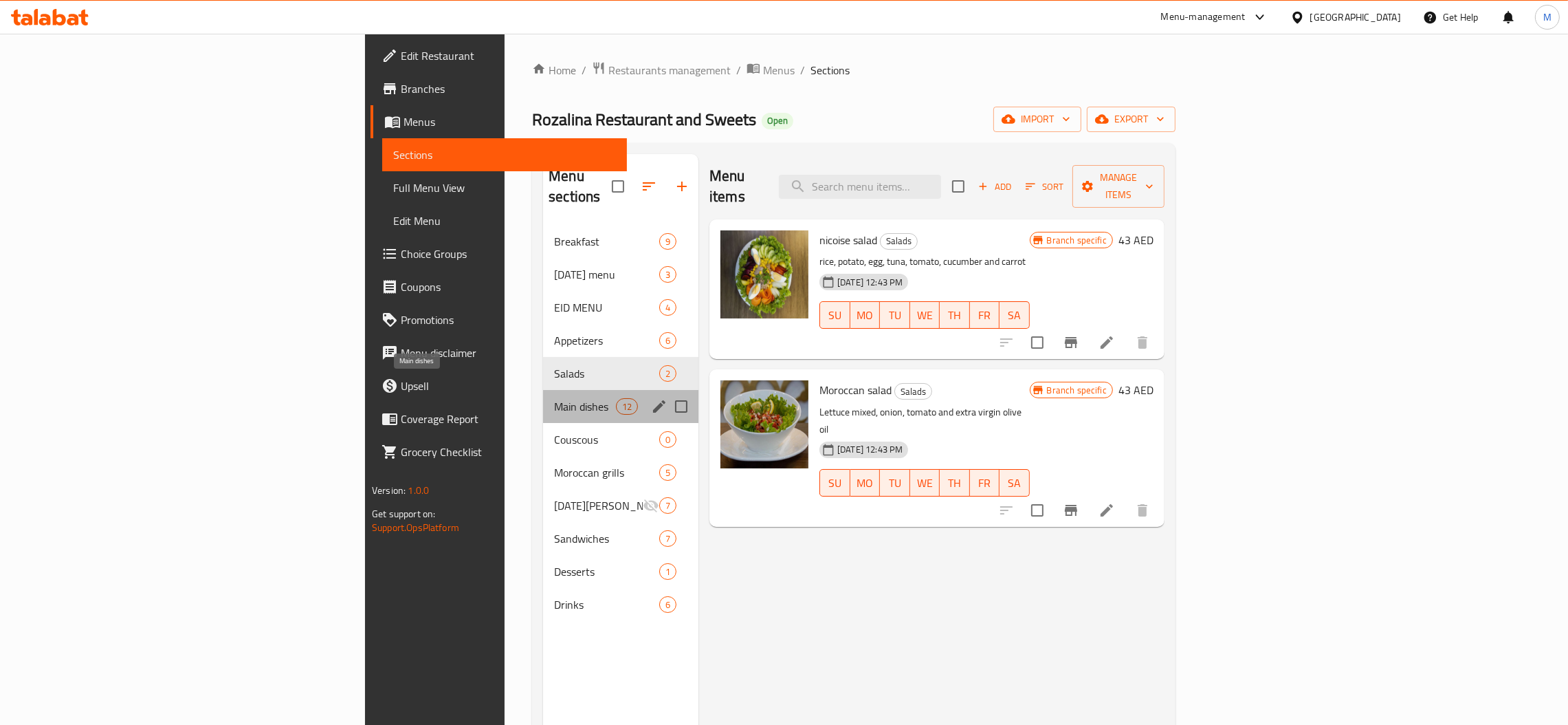
click at [554, 398] on span "Main dishes" at bounding box center [584, 406] width 62 height 16
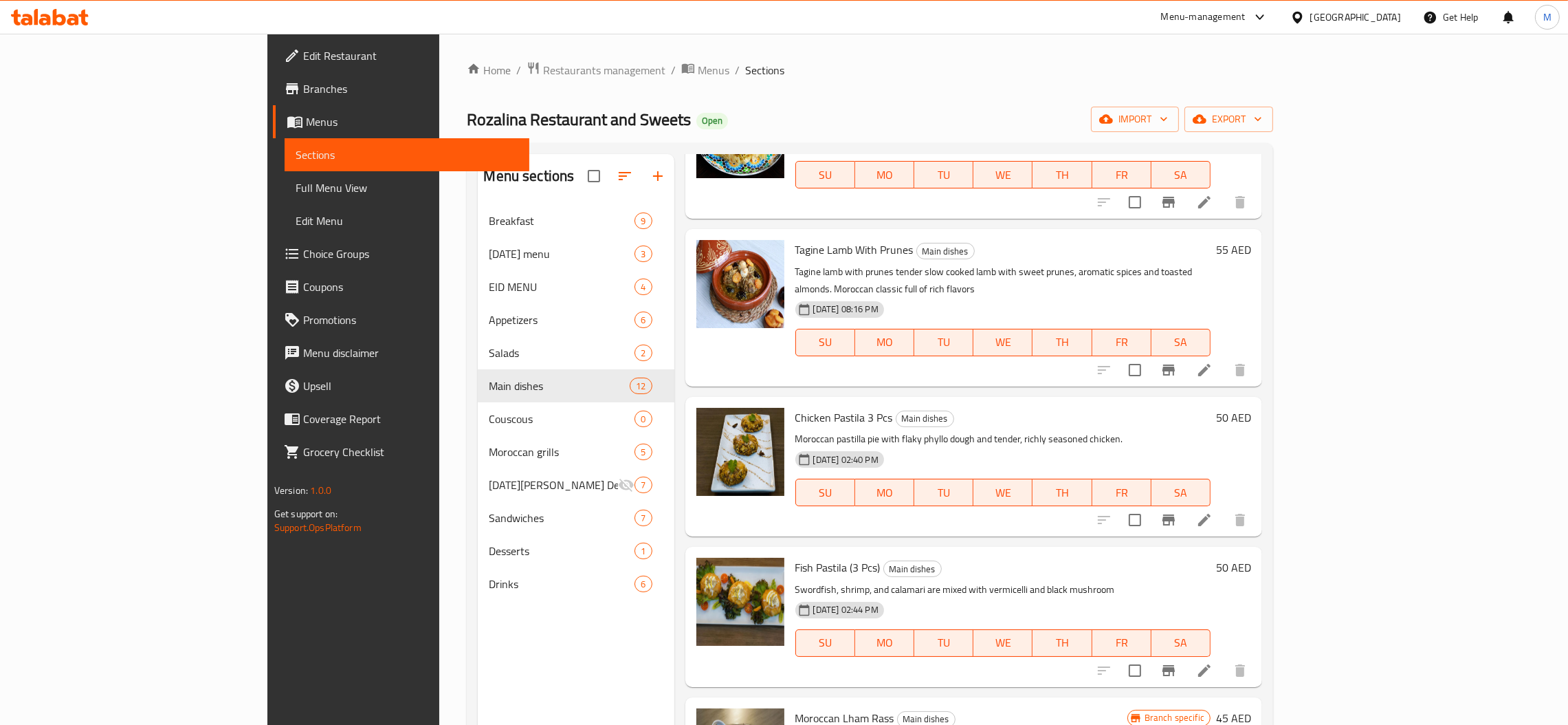
scroll to position [722, 0]
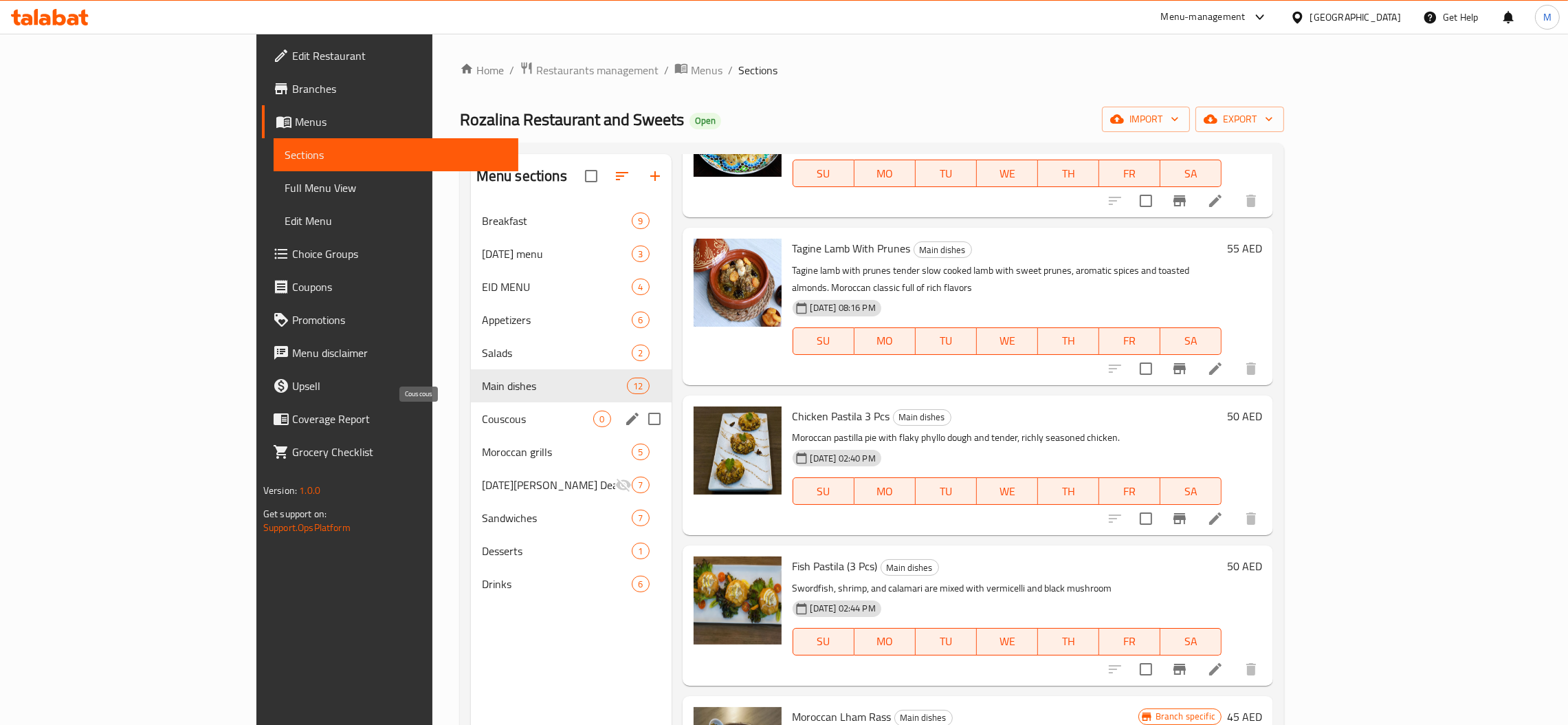
click at [481, 416] on span "Couscous" at bounding box center [537, 418] width 112 height 16
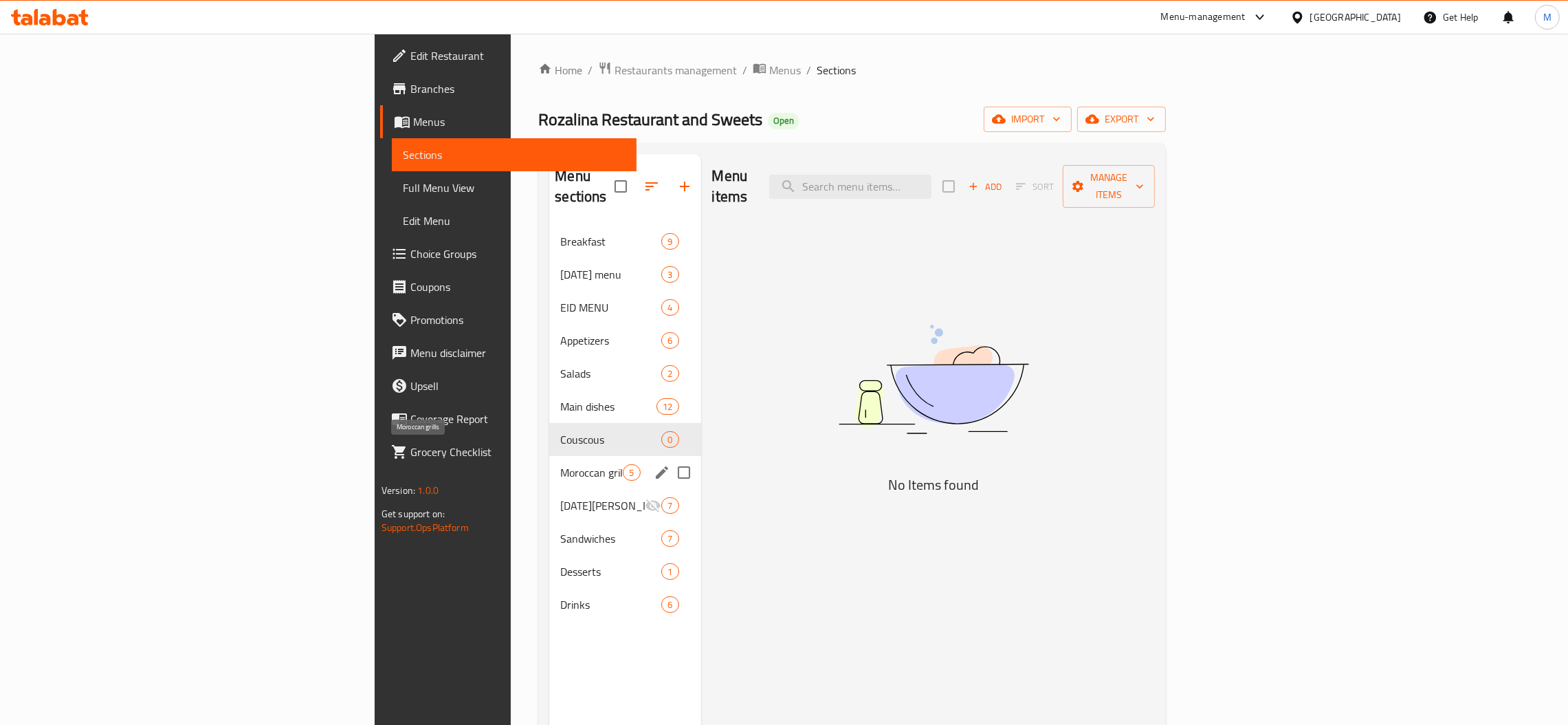
click at [560, 464] on span "Moroccan grills" at bounding box center [591, 472] width 62 height 16
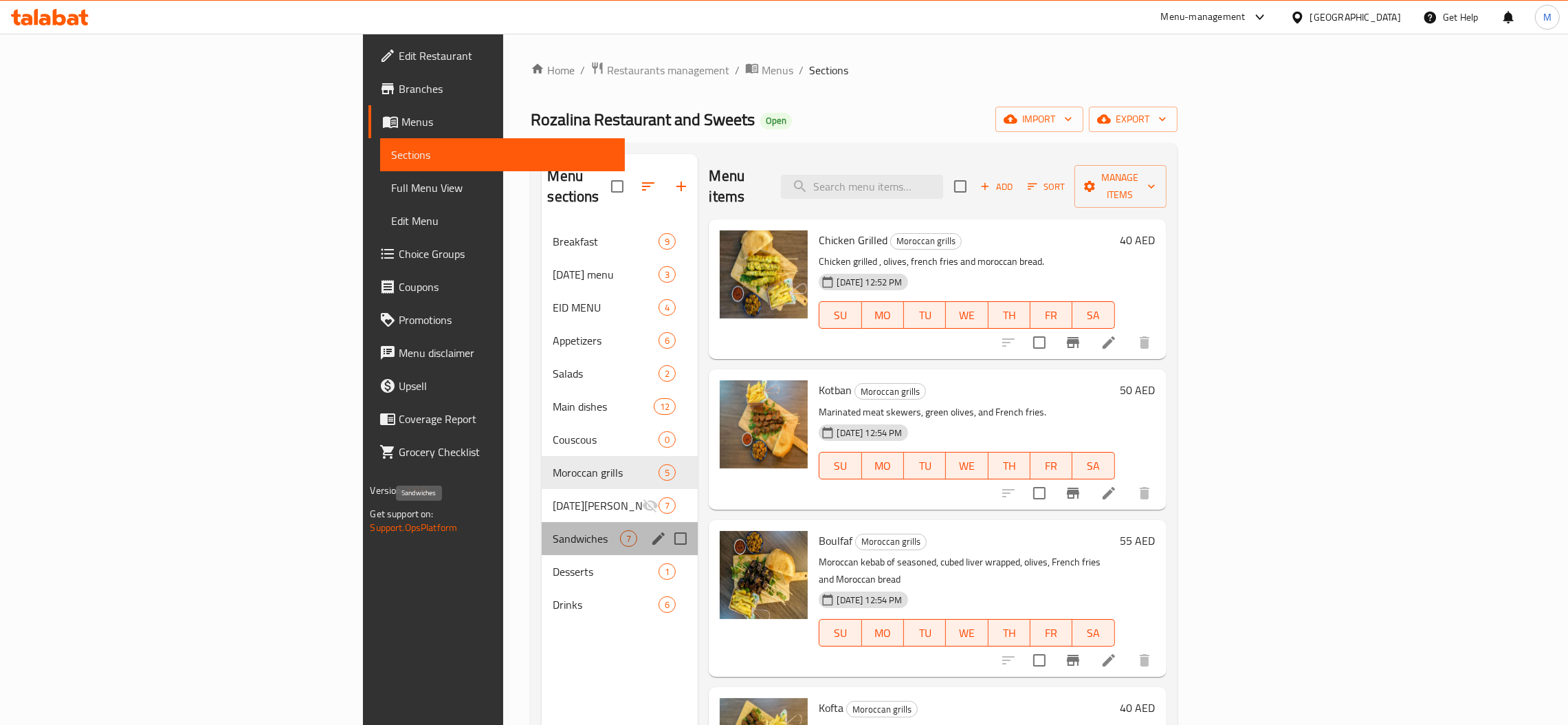
click at [553, 530] on span "Sandwiches" at bounding box center [586, 539] width 67 height 16
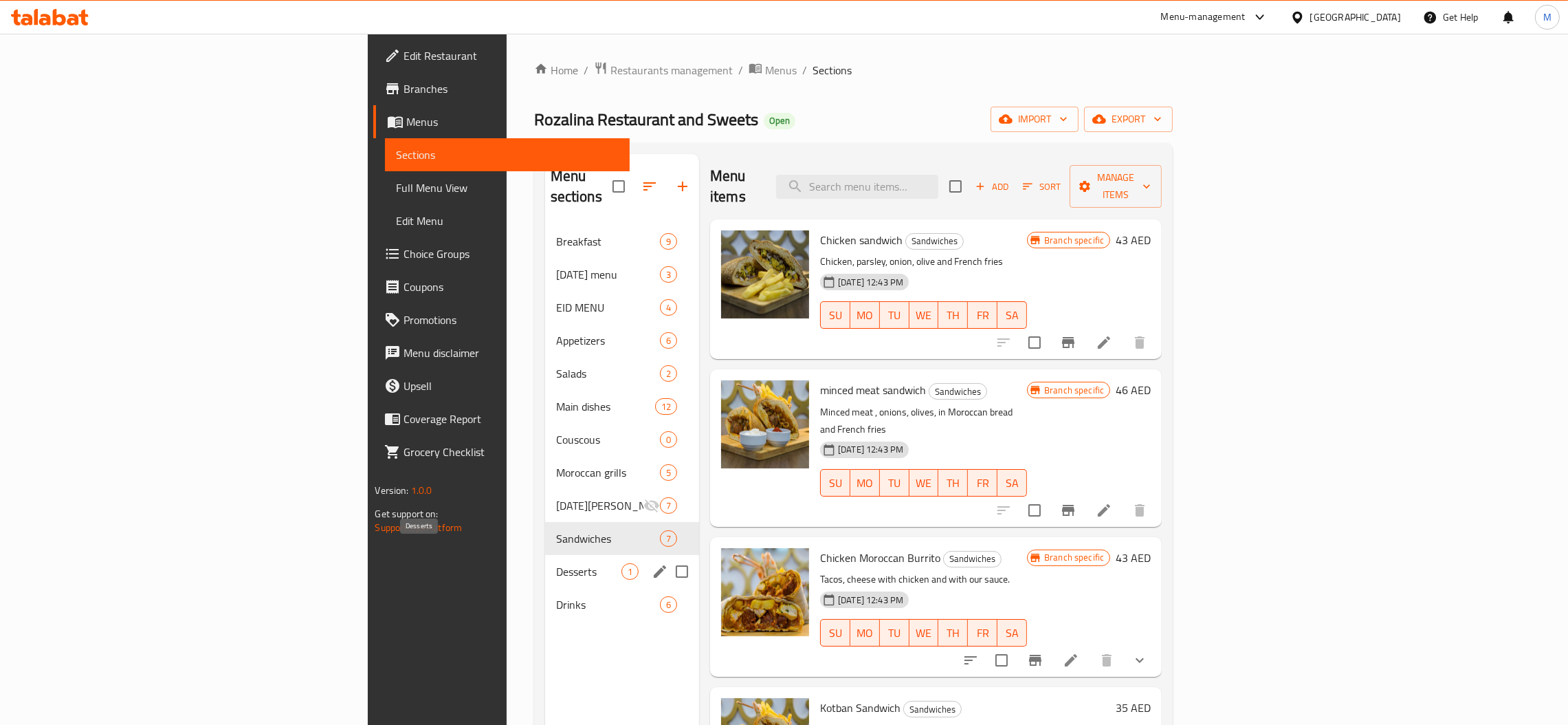
click at [556, 563] on span "Desserts" at bounding box center [588, 571] width 65 height 16
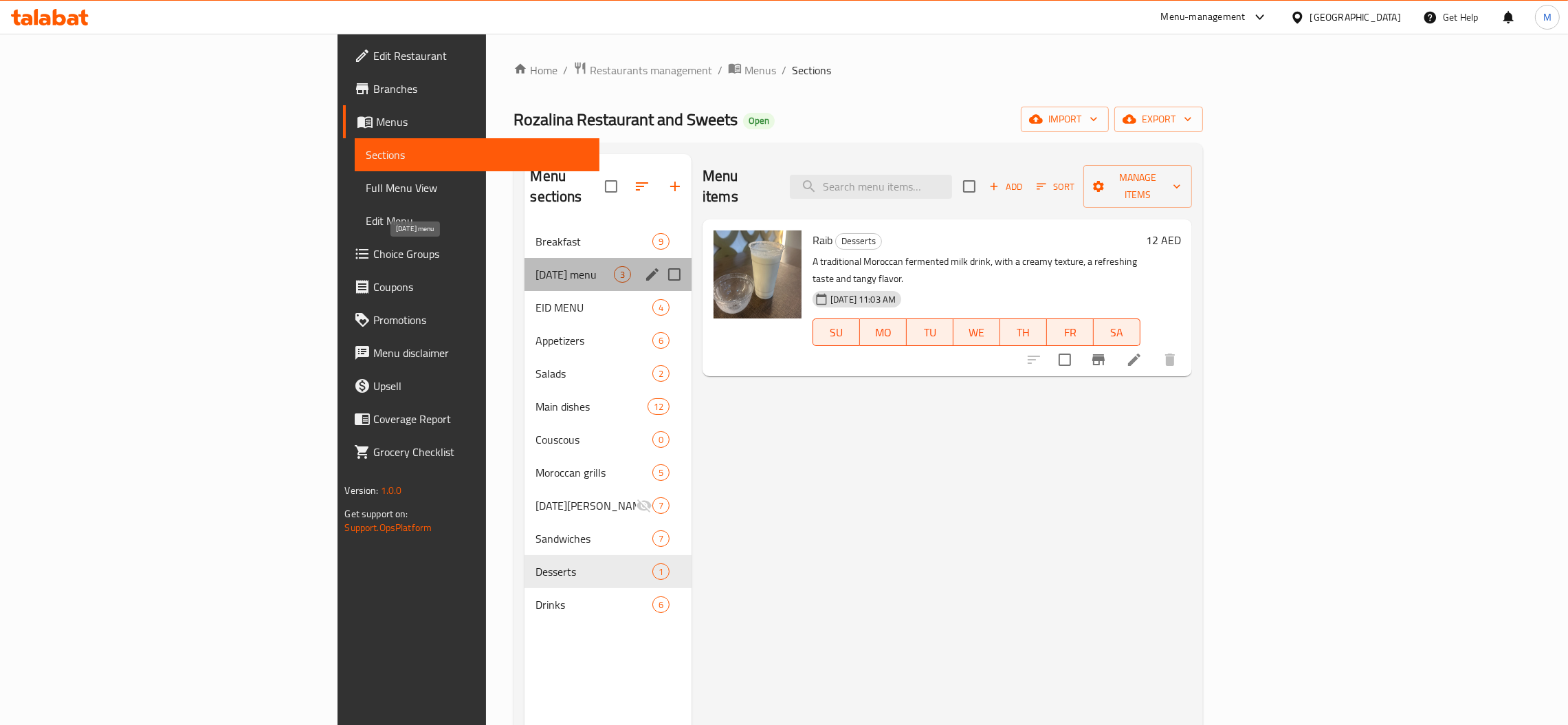
click at [536, 266] on span "[DATE] menu" at bounding box center [575, 274] width 79 height 16
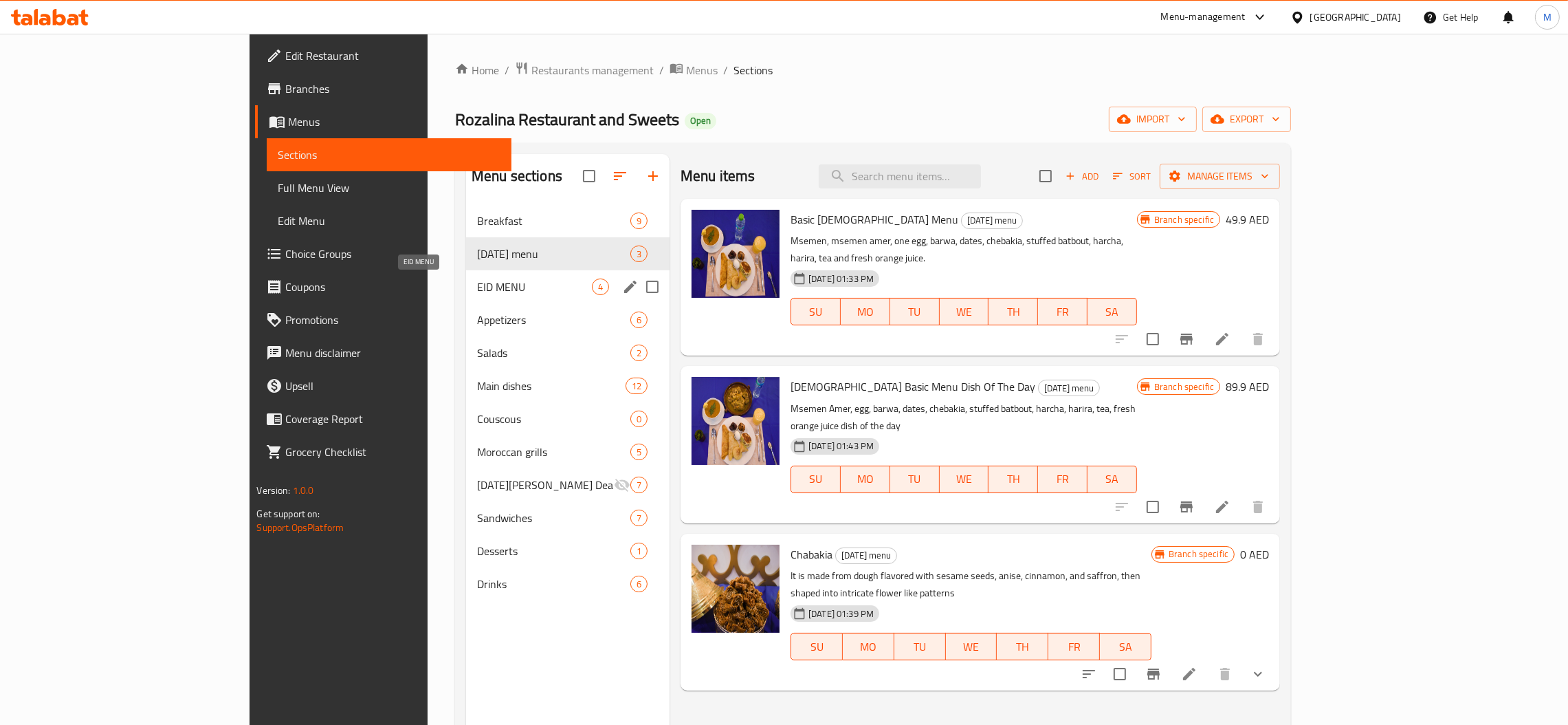
click at [477, 291] on span "EID MENU" at bounding box center [534, 287] width 115 height 16
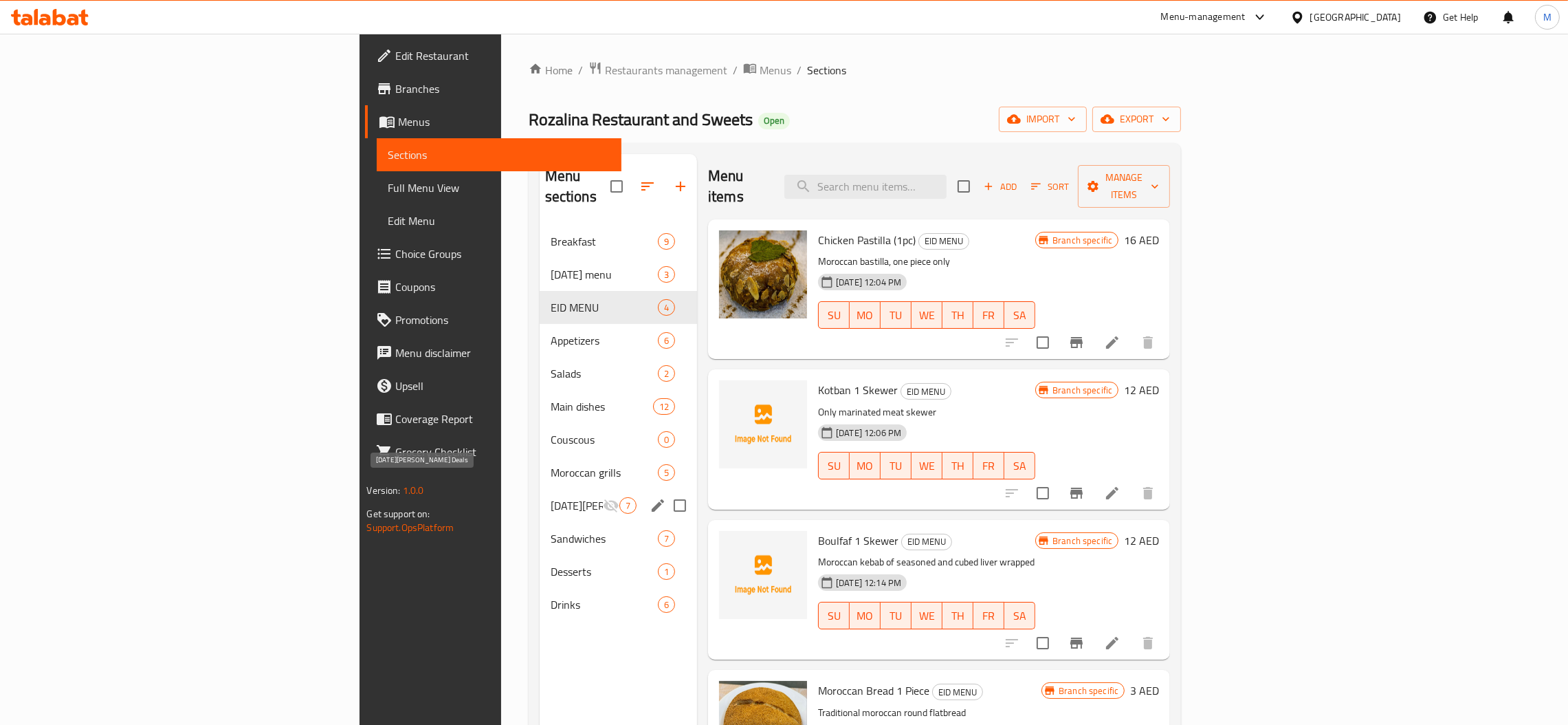
click at [550, 497] on span "[DATE][PERSON_NAME] Deals" at bounding box center [576, 505] width 52 height 16
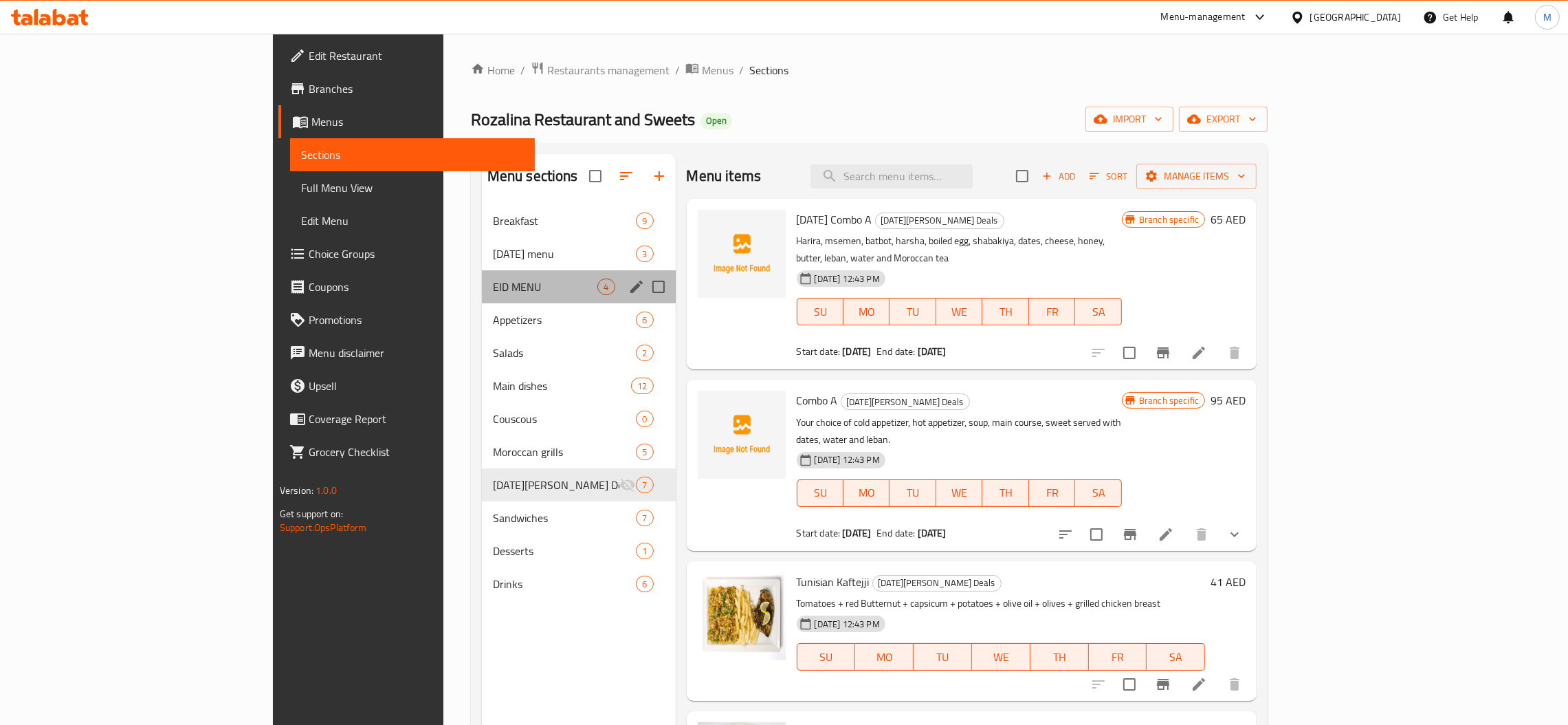
click at [481, 274] on div "EID MENU 4" at bounding box center [578, 287] width 194 height 33
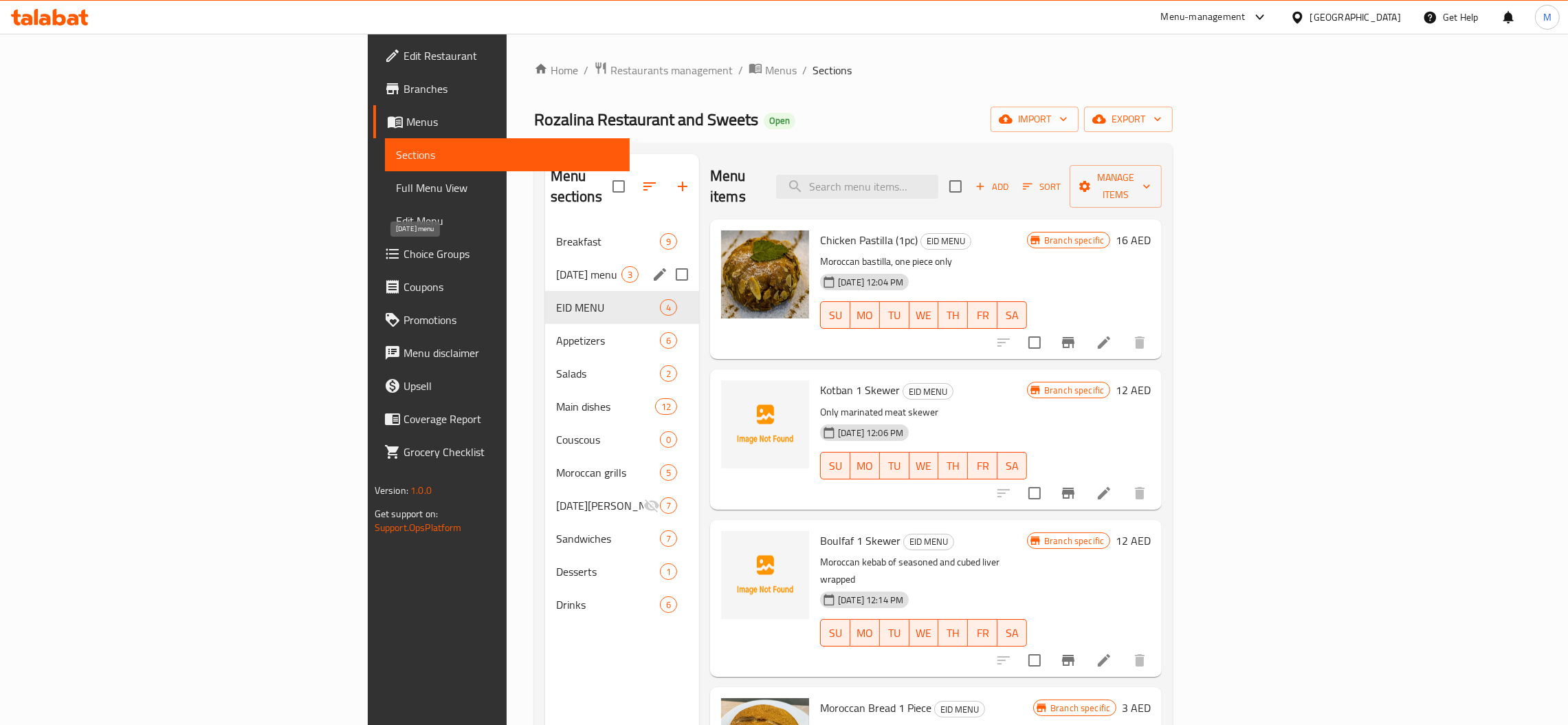
click at [556, 266] on span "[DATE] menu" at bounding box center [588, 274] width 65 height 16
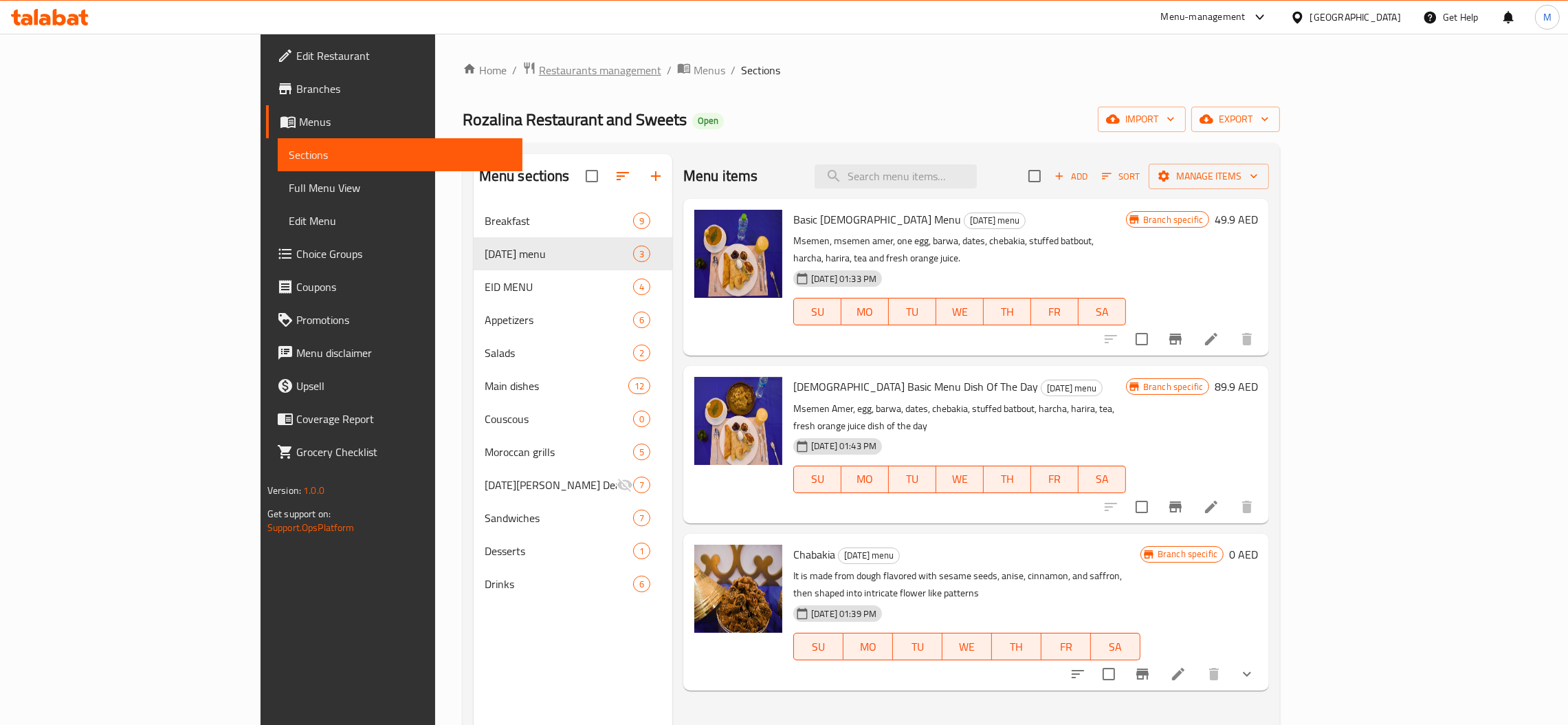
click at [538, 72] on span "Restaurants management" at bounding box center [599, 70] width 122 height 16
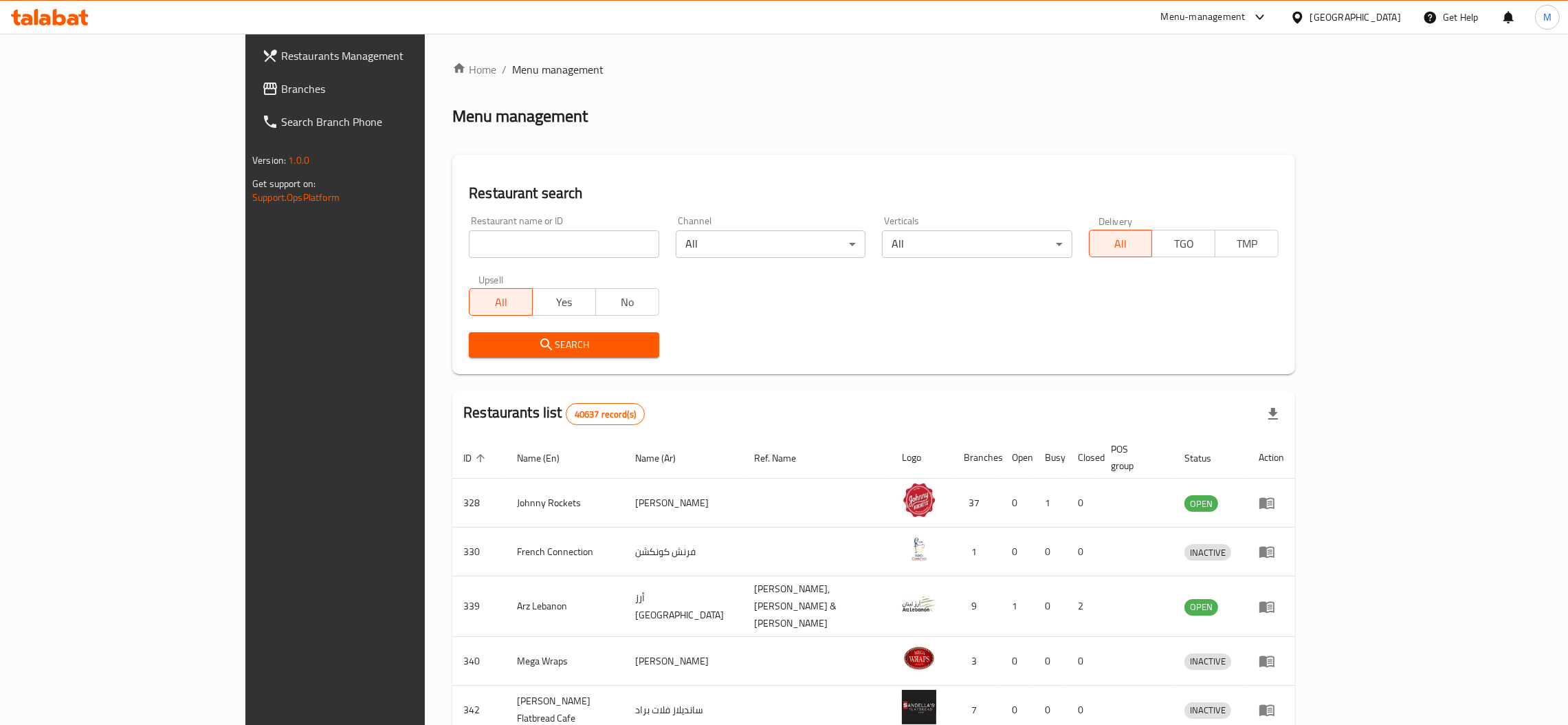
click at [281, 90] on span "Branches" at bounding box center [389, 89] width 215 height 16
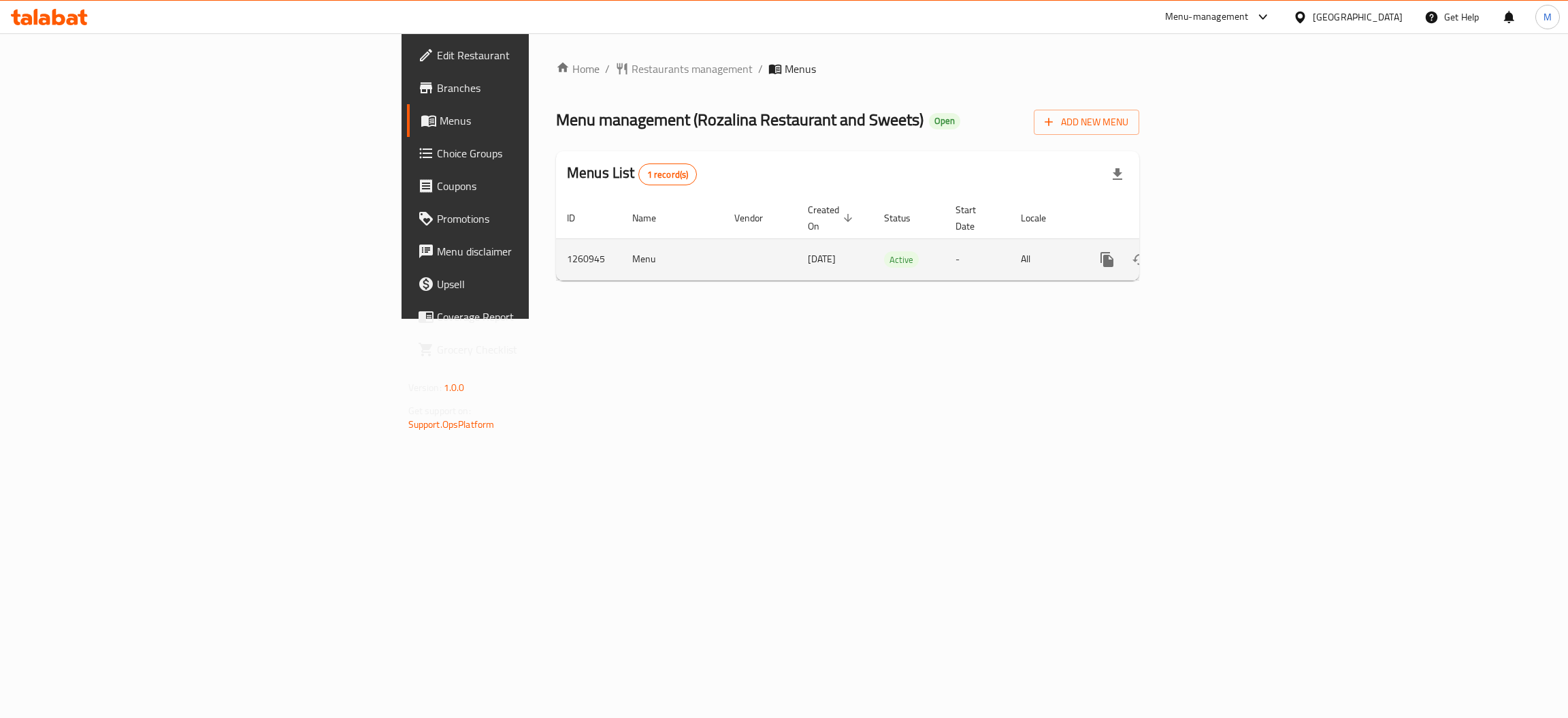
click at [1213, 251] on icon "enhanced table" at bounding box center [1205, 259] width 16 height 16
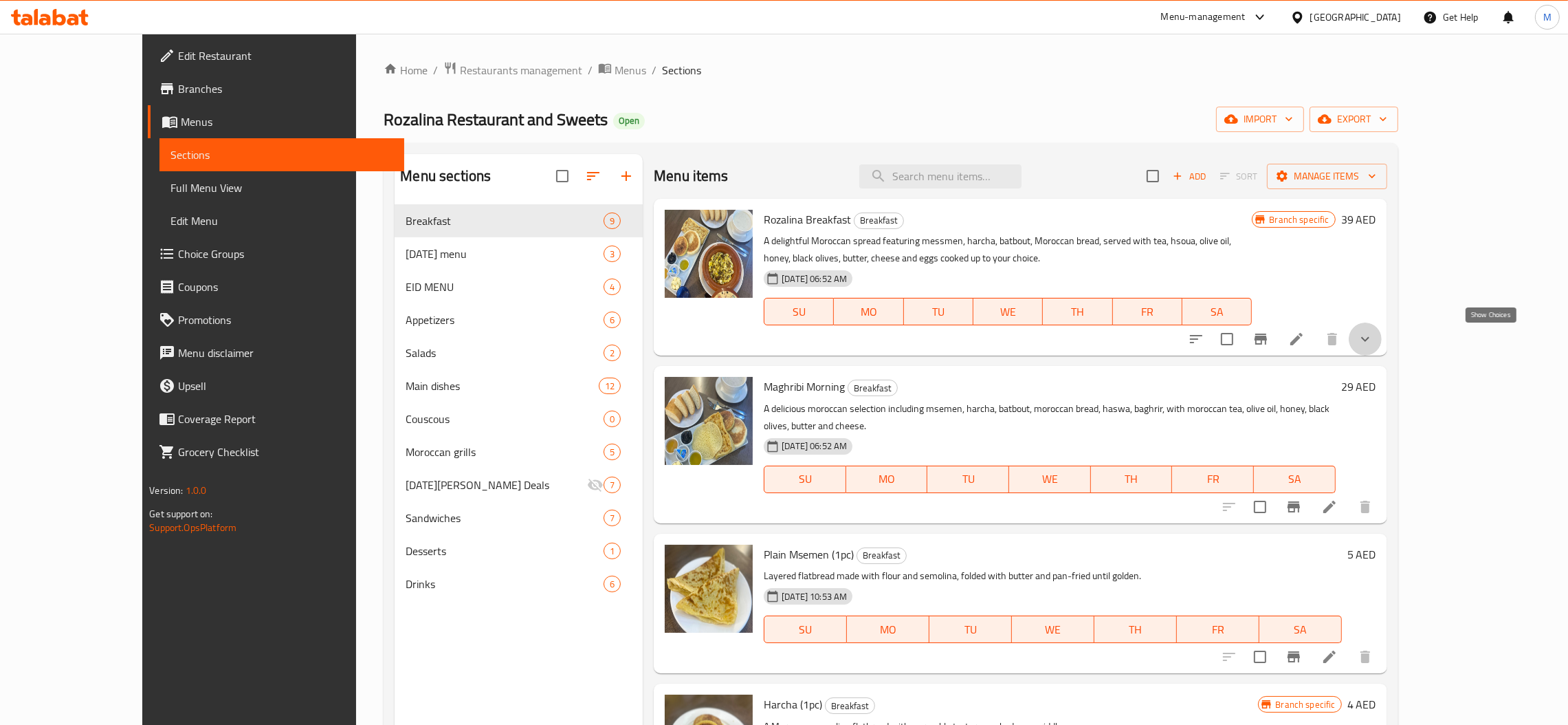
click at [1373, 339] on icon "show more" at bounding box center [1364, 339] width 16 height 16
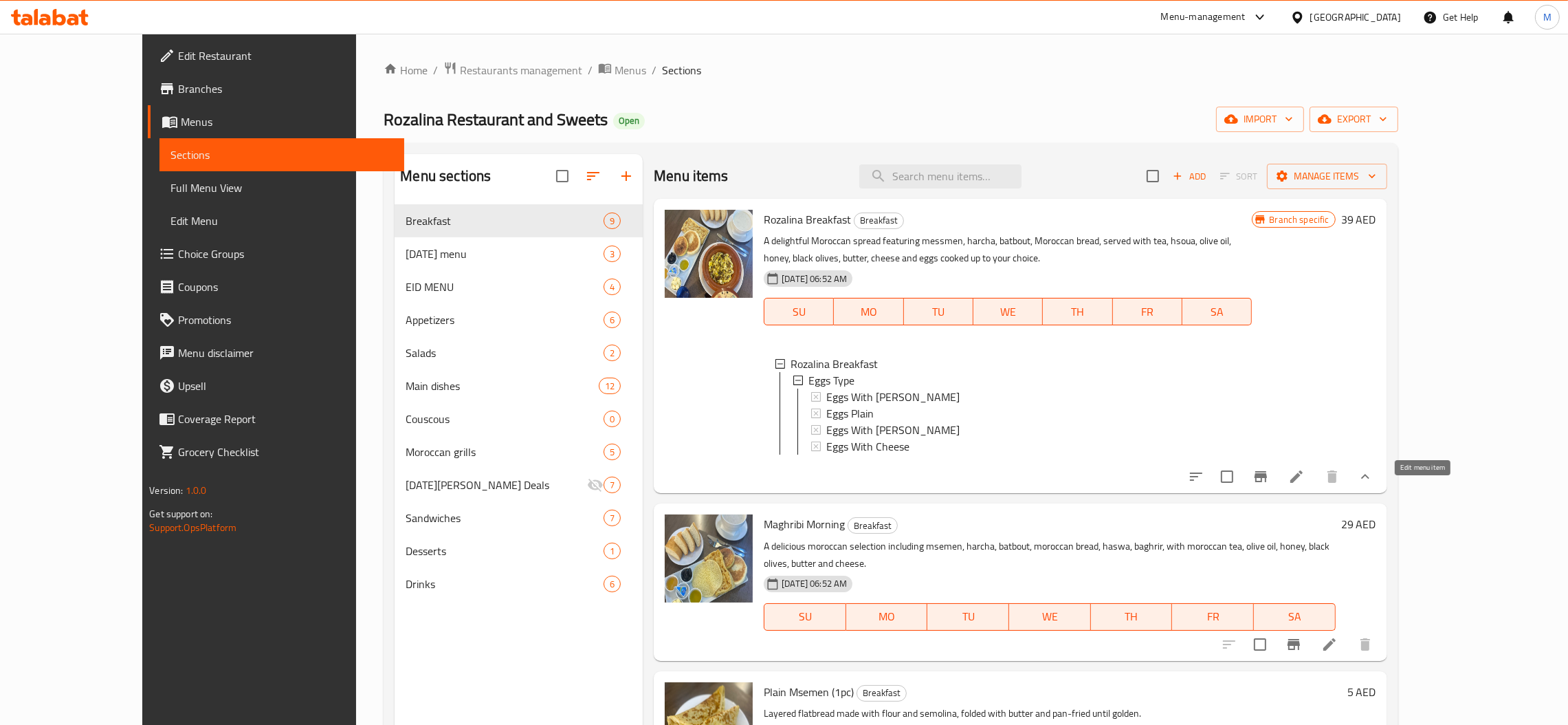
click at [1305, 484] on icon at bounding box center [1296, 476] width 16 height 16
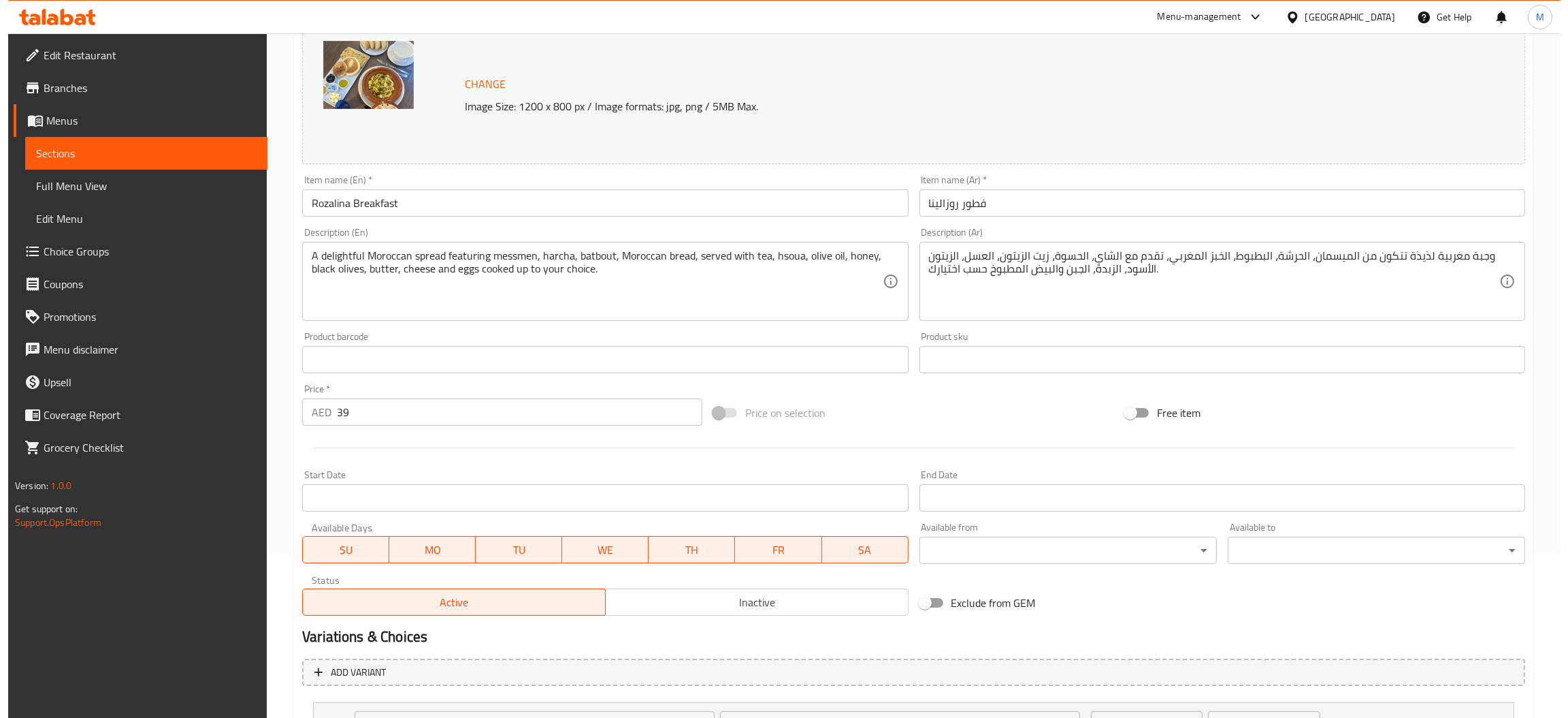
scroll to position [287, 0]
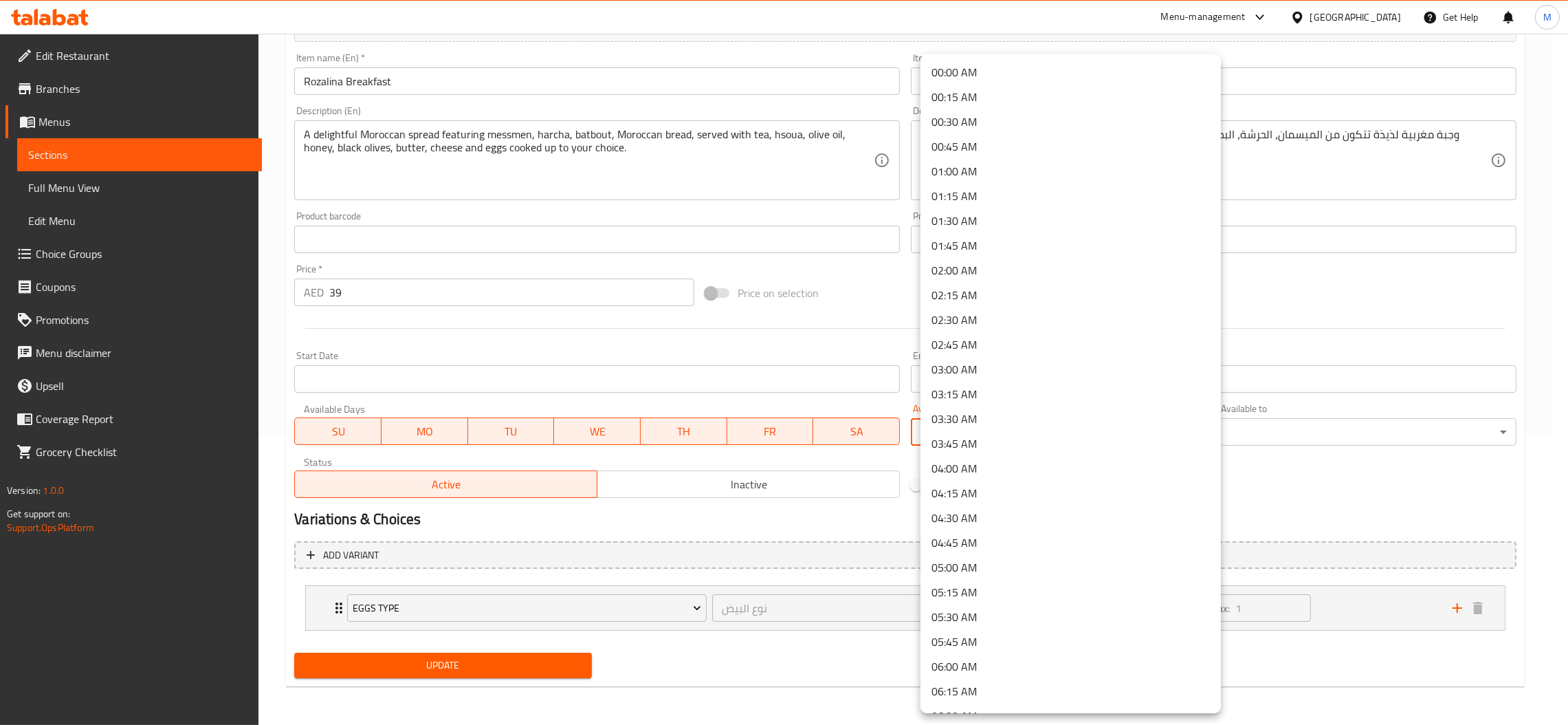
click at [1202, 428] on body "​ Menu-management [GEOGRAPHIC_DATA] Get Help M Edit Restaurant Branches Menus S…" at bounding box center [784, 89] width 1568 height 691
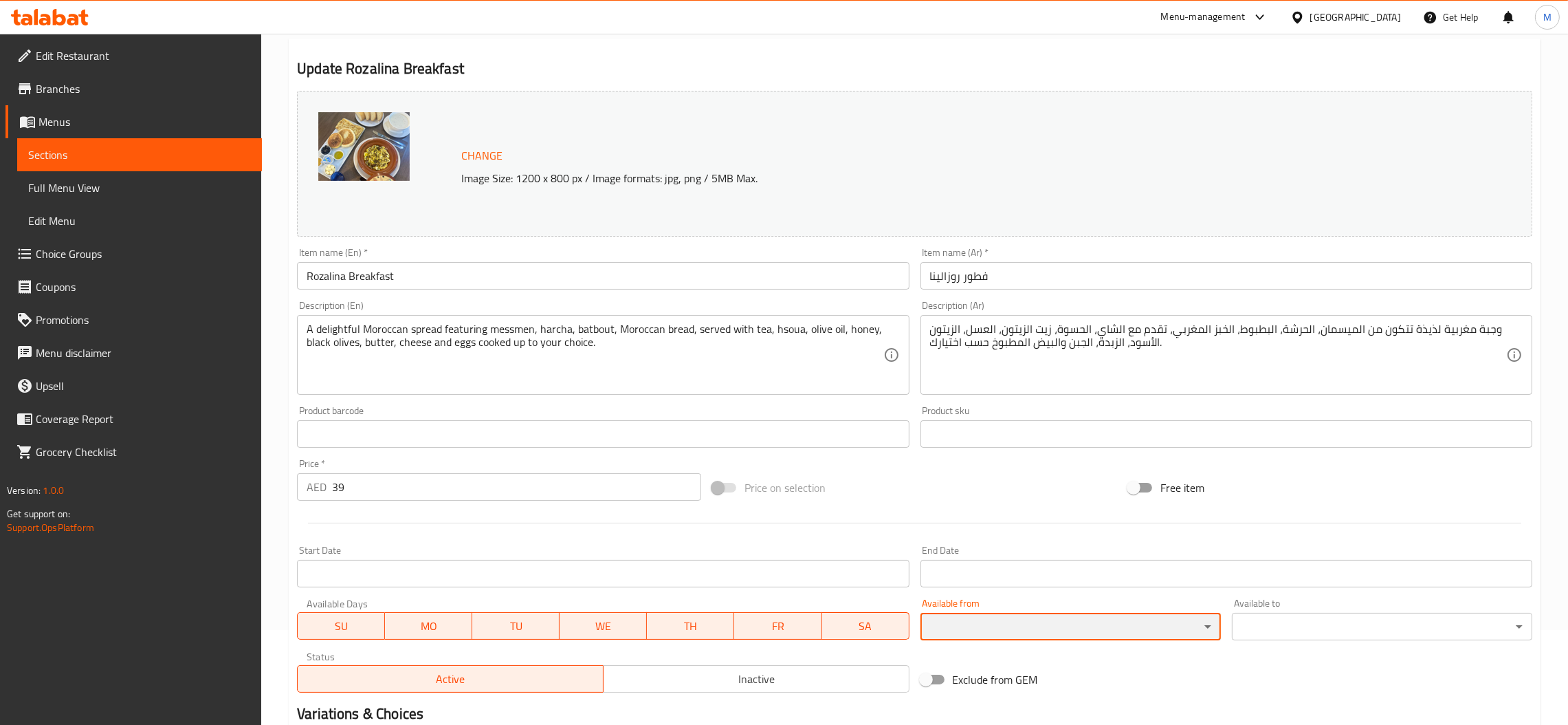
scroll to position [0, 0]
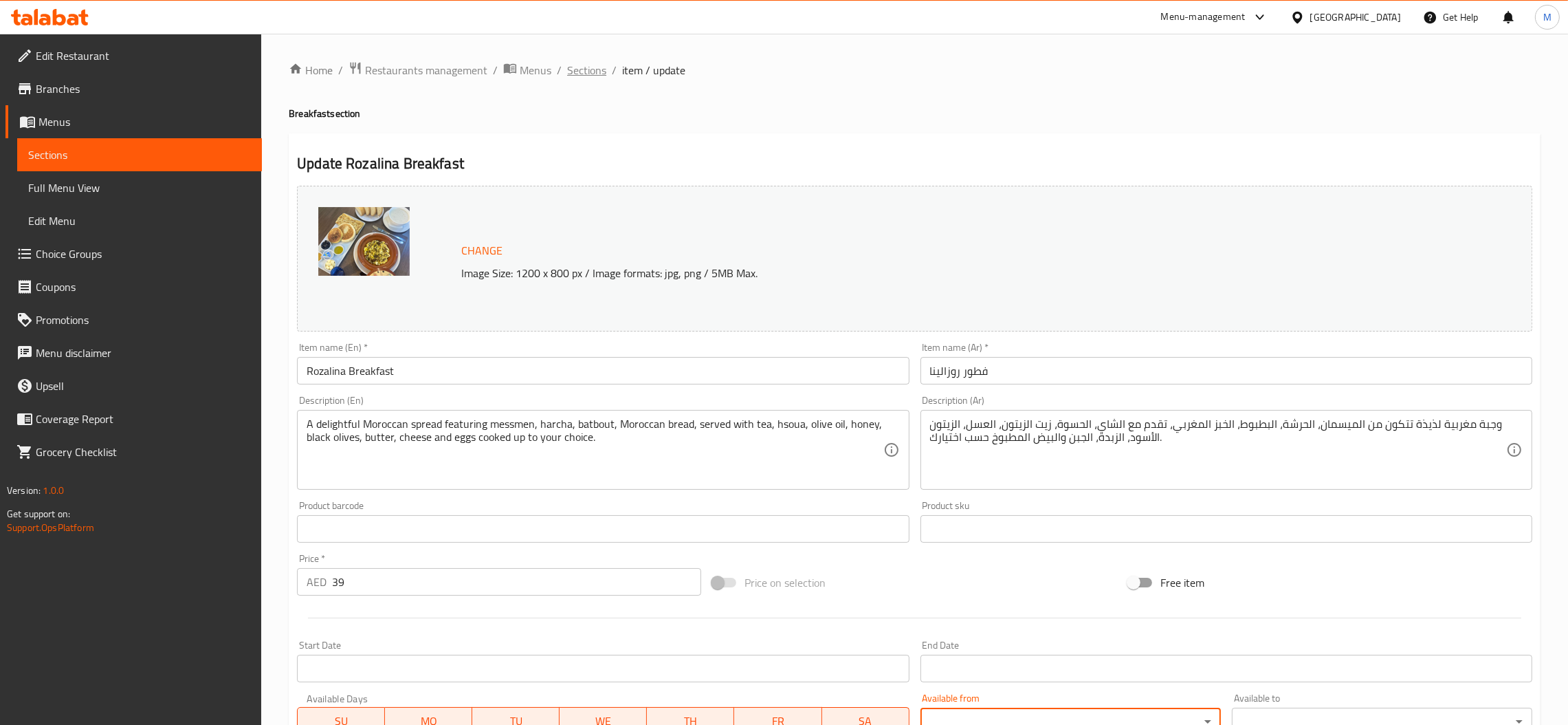
click at [582, 72] on span "Sections" at bounding box center [586, 70] width 39 height 16
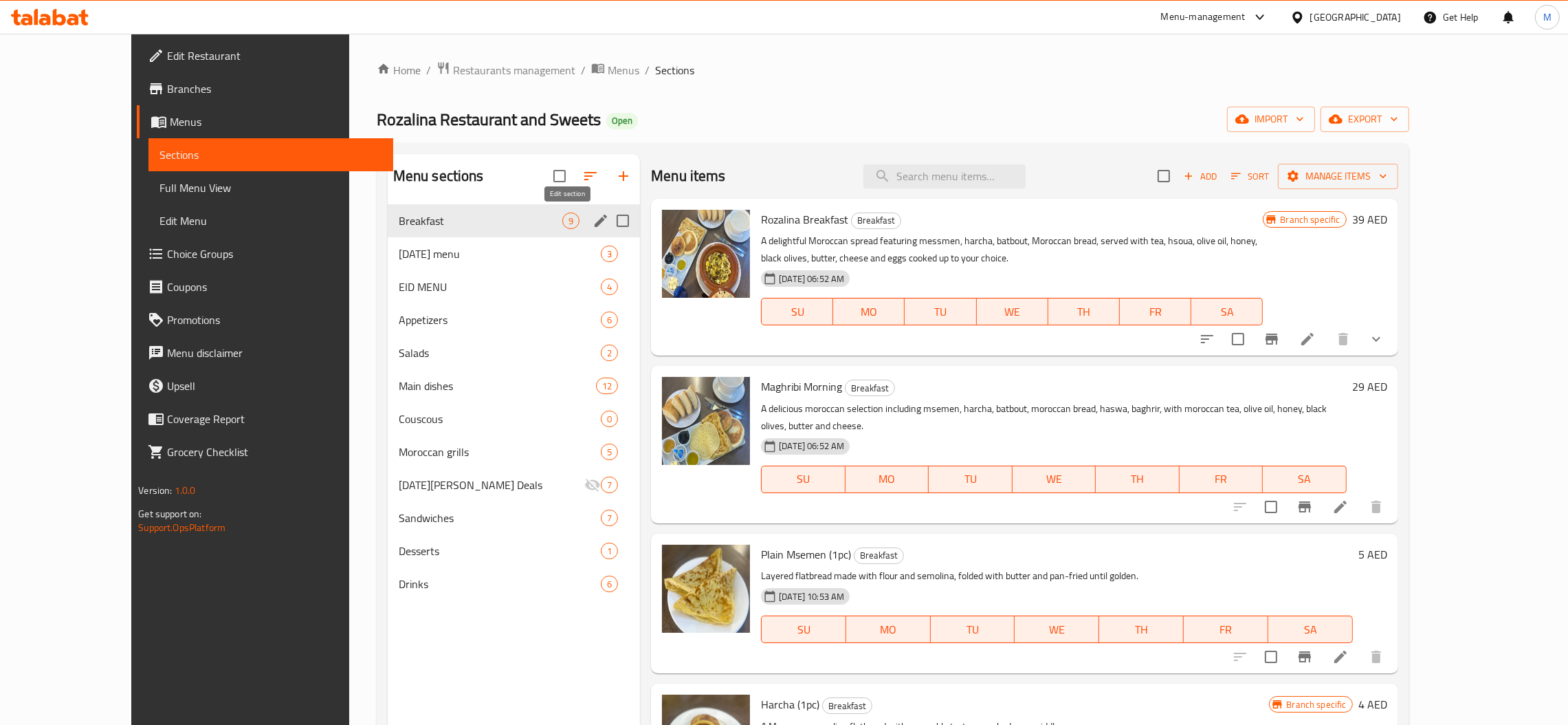
click at [593, 222] on icon "edit" at bounding box center [601, 221] width 16 height 16
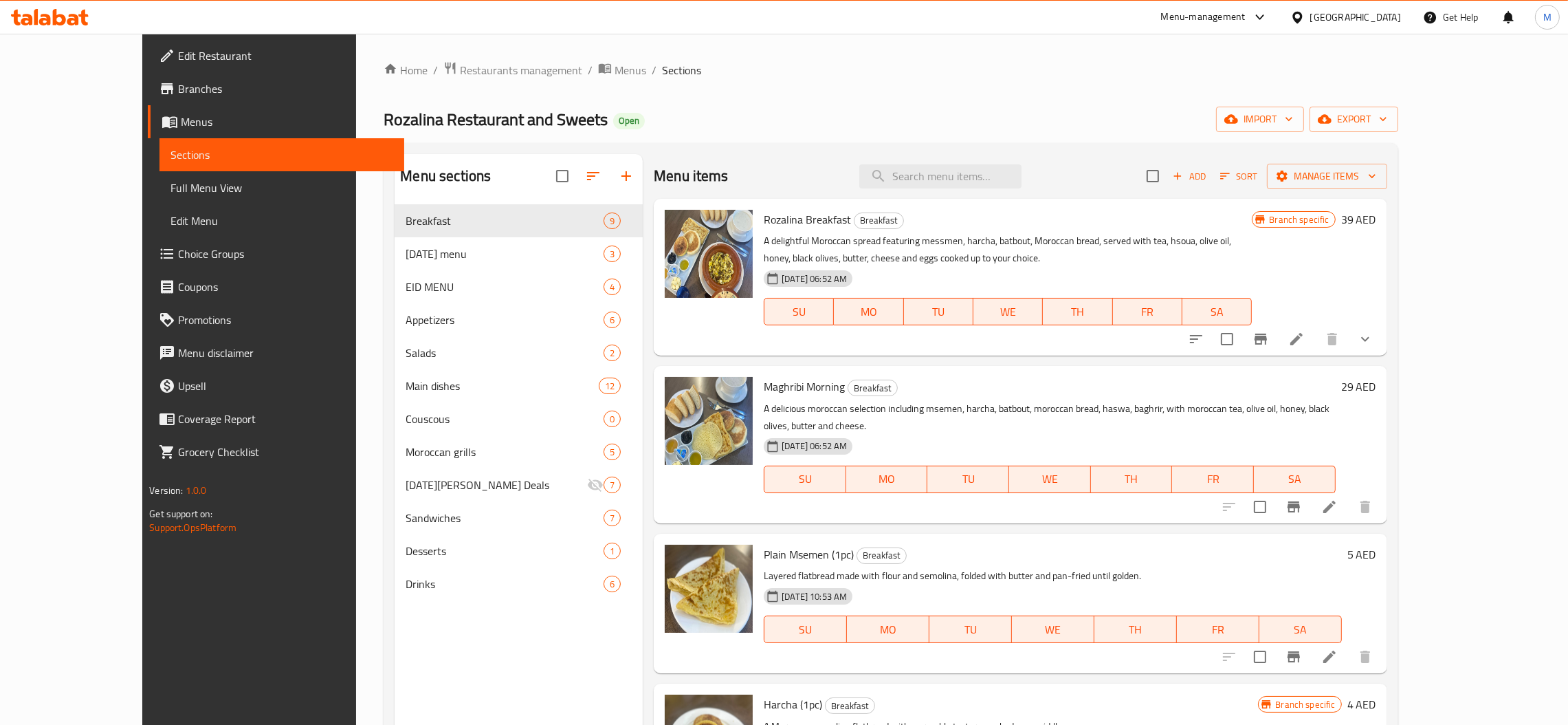
click at [170, 188] on span "Full Menu View" at bounding box center [281, 187] width 223 height 16
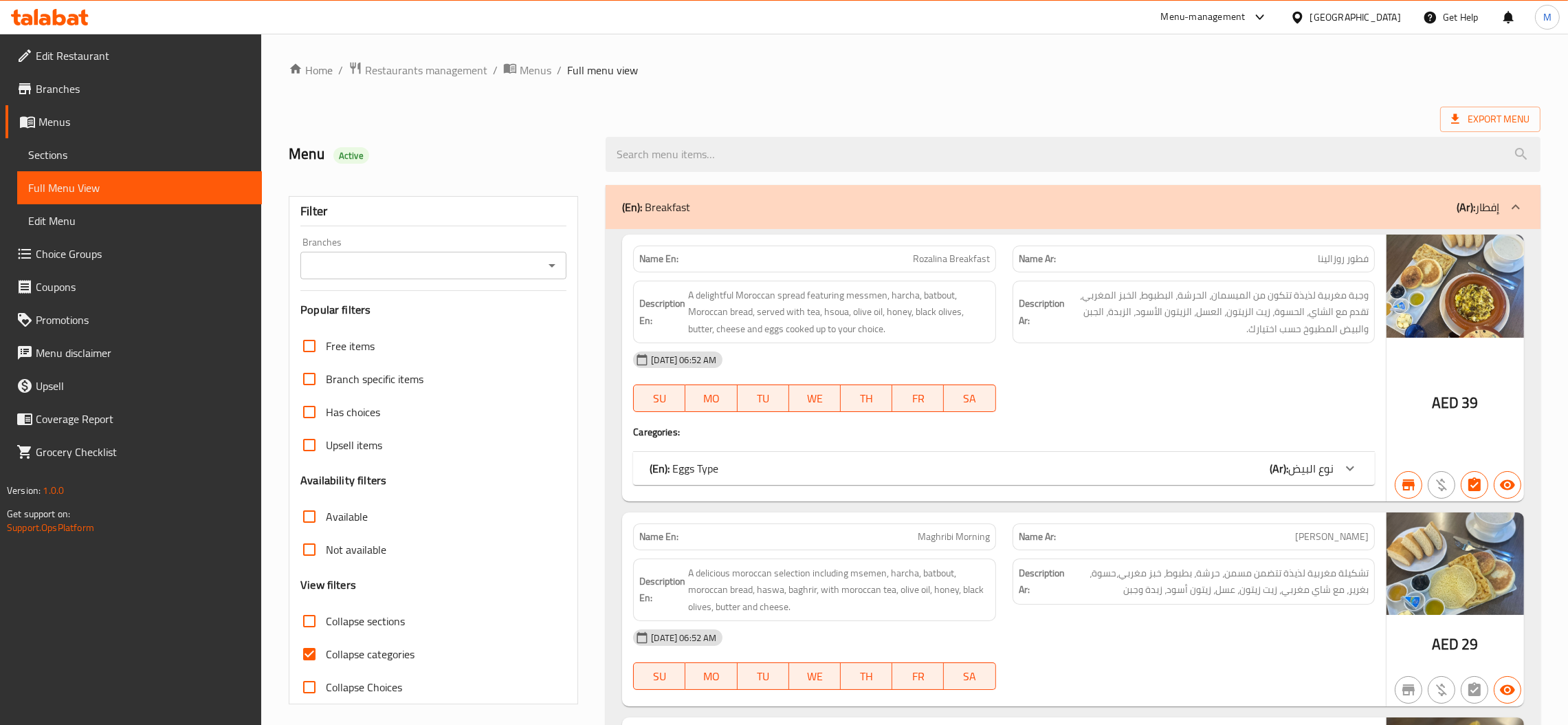
click at [81, 91] on span "Branches" at bounding box center [143, 89] width 215 height 16
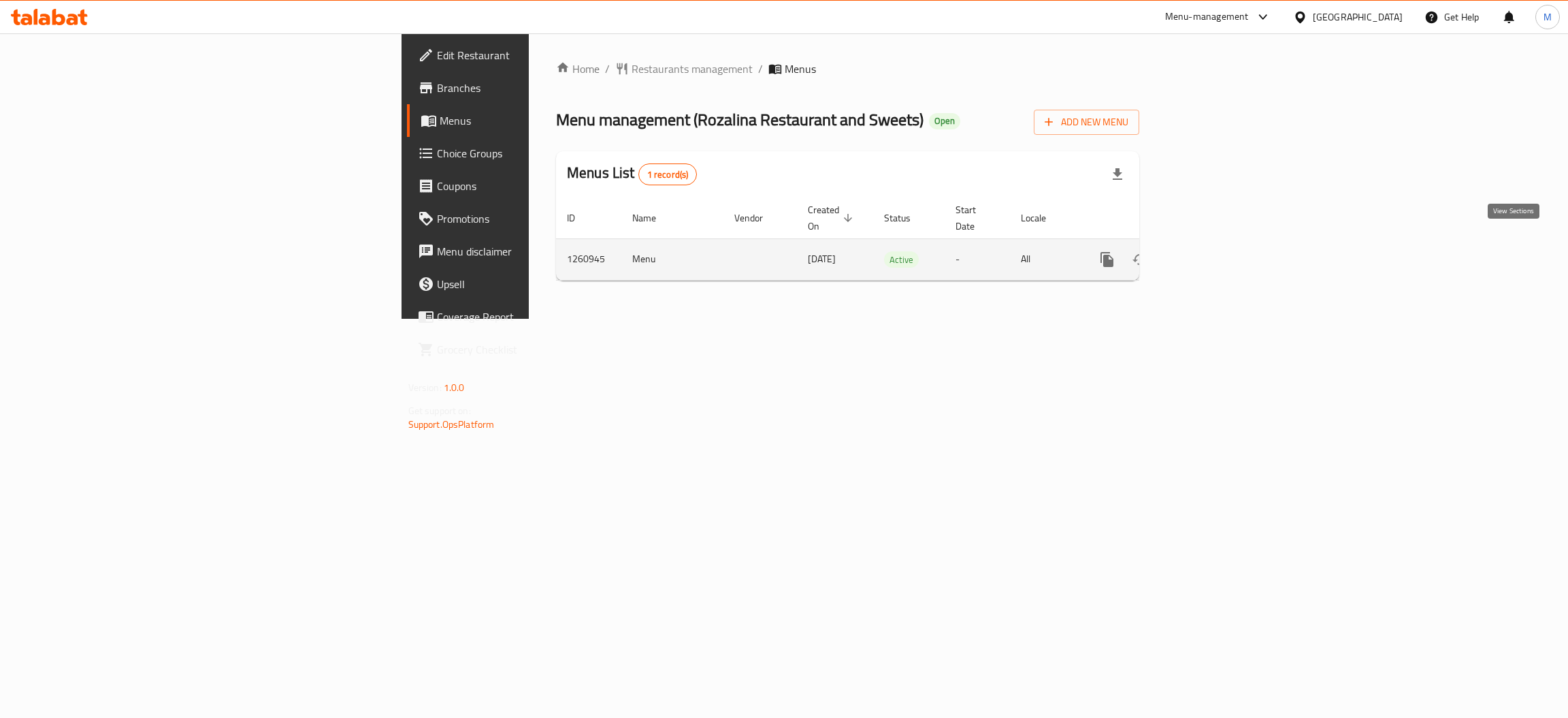
click at [1221, 256] on link "enhanced table" at bounding box center [1205, 259] width 32 height 32
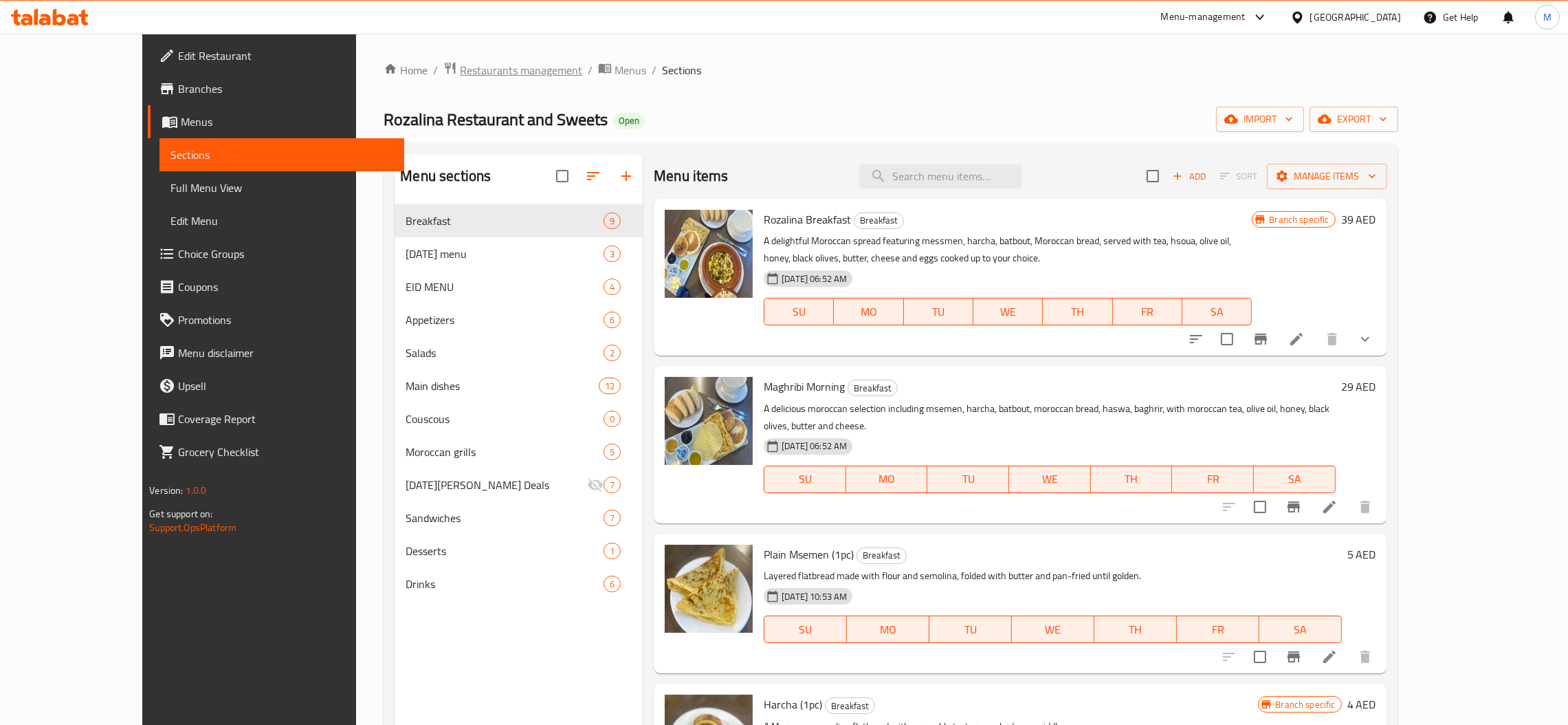
click at [467, 63] on span "Restaurants management" at bounding box center [520, 70] width 122 height 16
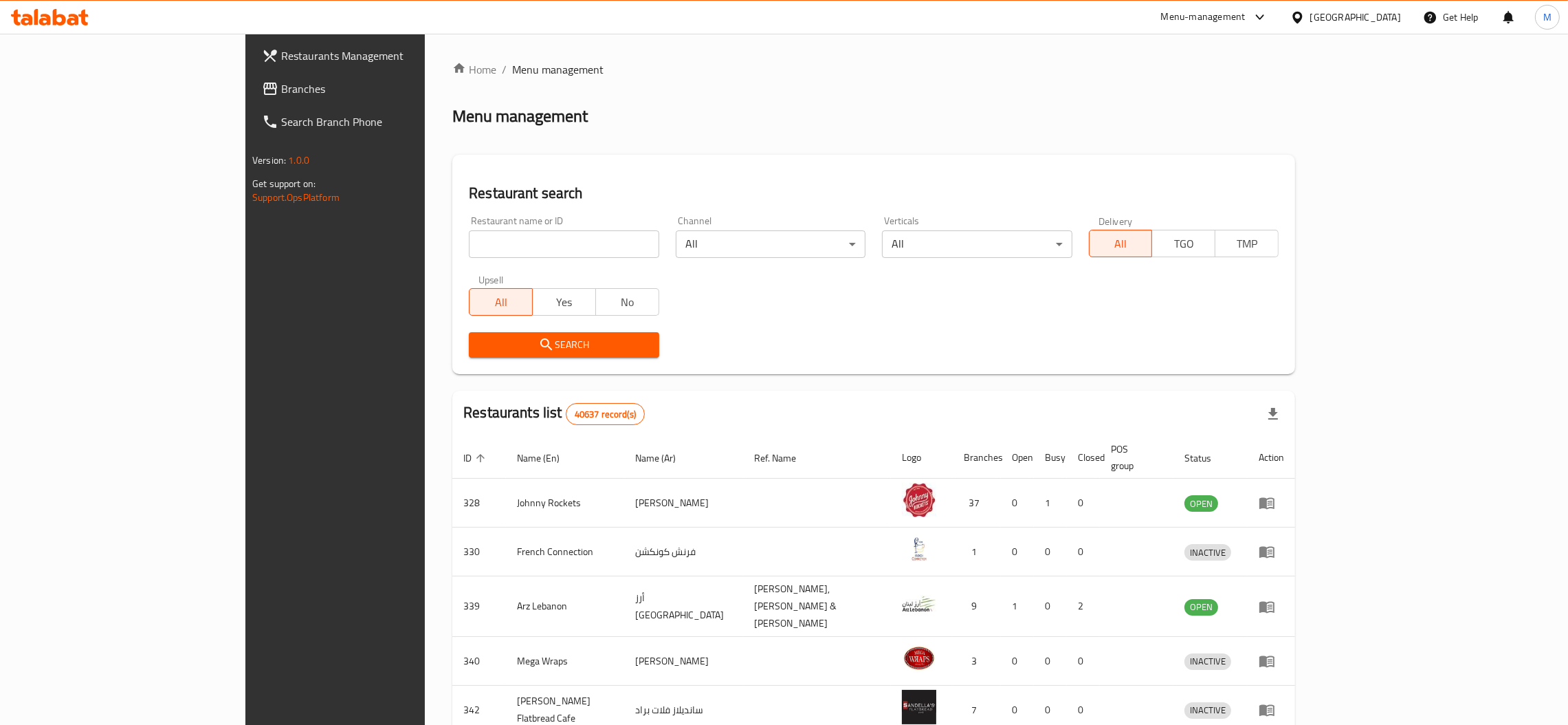
click at [281, 84] on span "Branches" at bounding box center [389, 89] width 215 height 16
